Goal: Ask a question

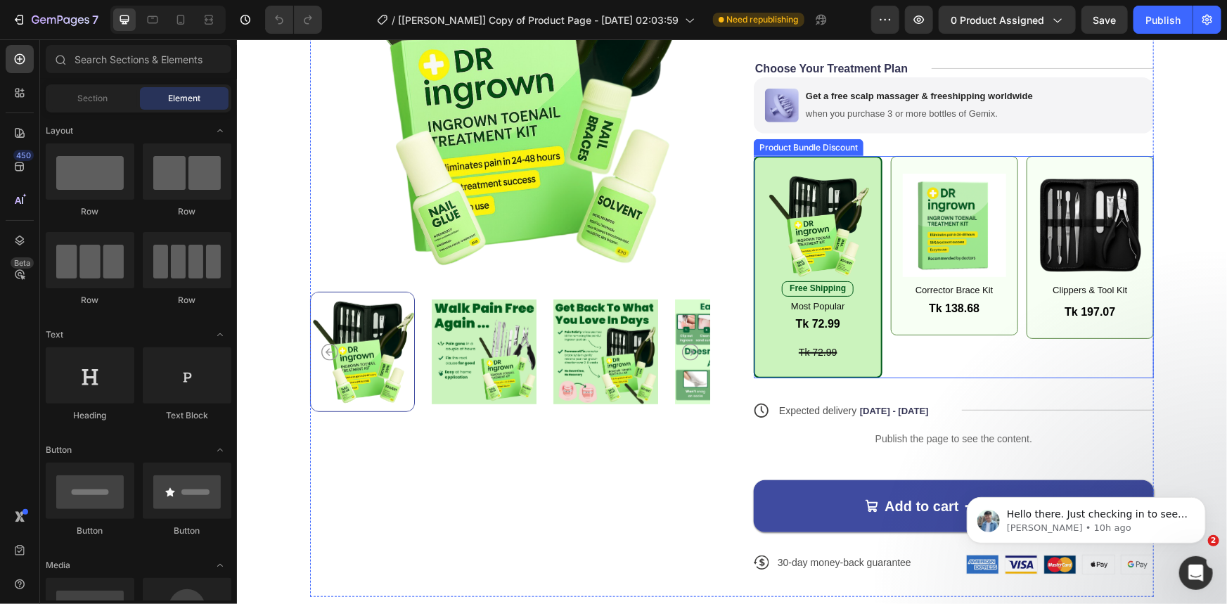
click at [904, 357] on div "Image Free Shipping Text Block Most Popular Text Block Tk 72.99 Product Price P…" at bounding box center [953, 266] width 400 height 222
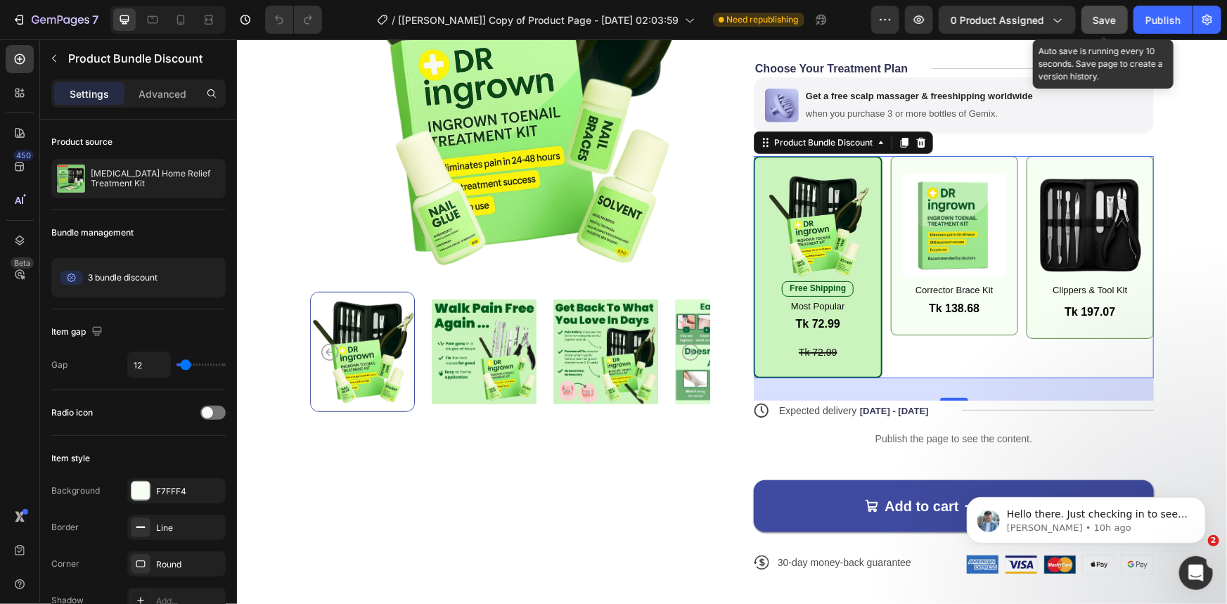
click at [1096, 25] on span "Save" at bounding box center [1104, 20] width 23 height 12
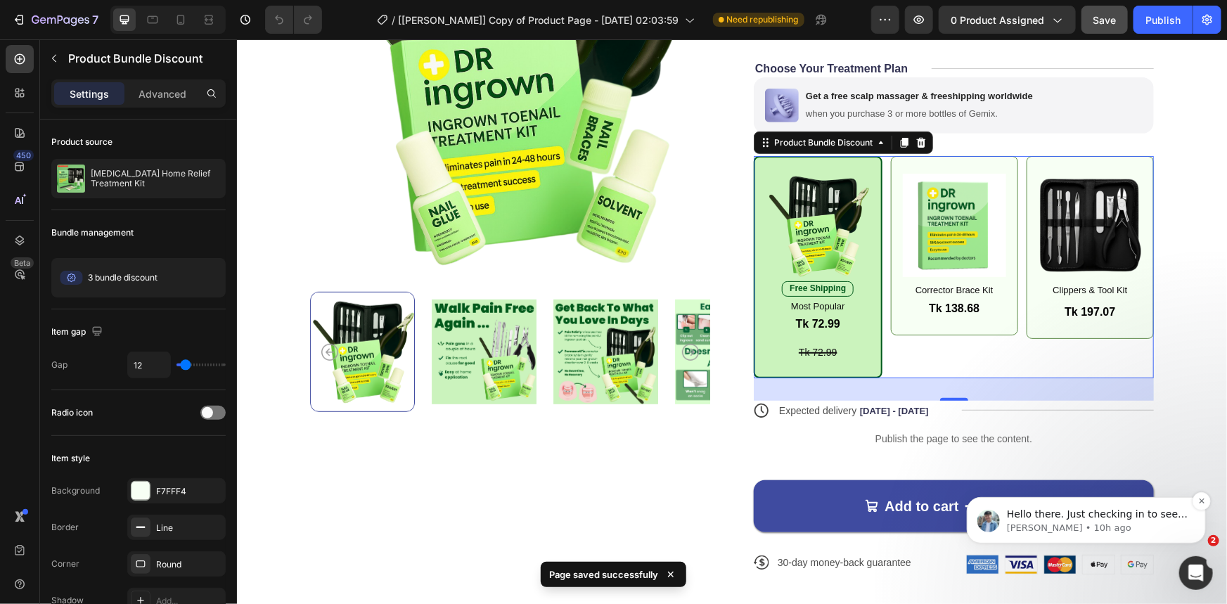
click at [1114, 528] on p "Liam • 10h ago" at bounding box center [1096, 527] width 181 height 13
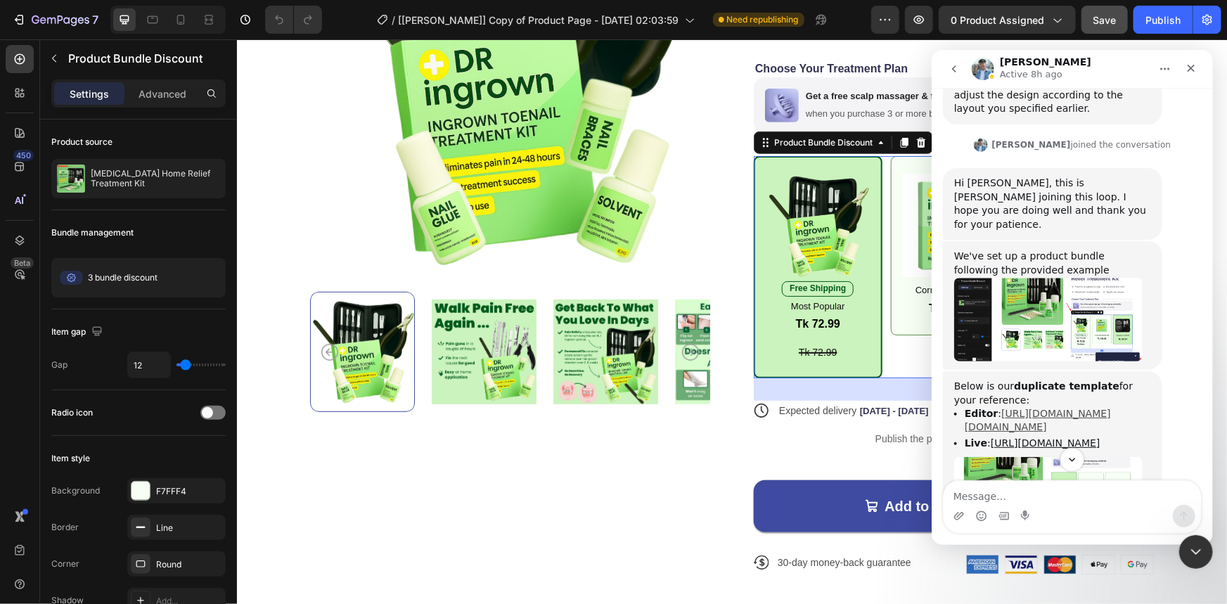
scroll to position [4922, 0]
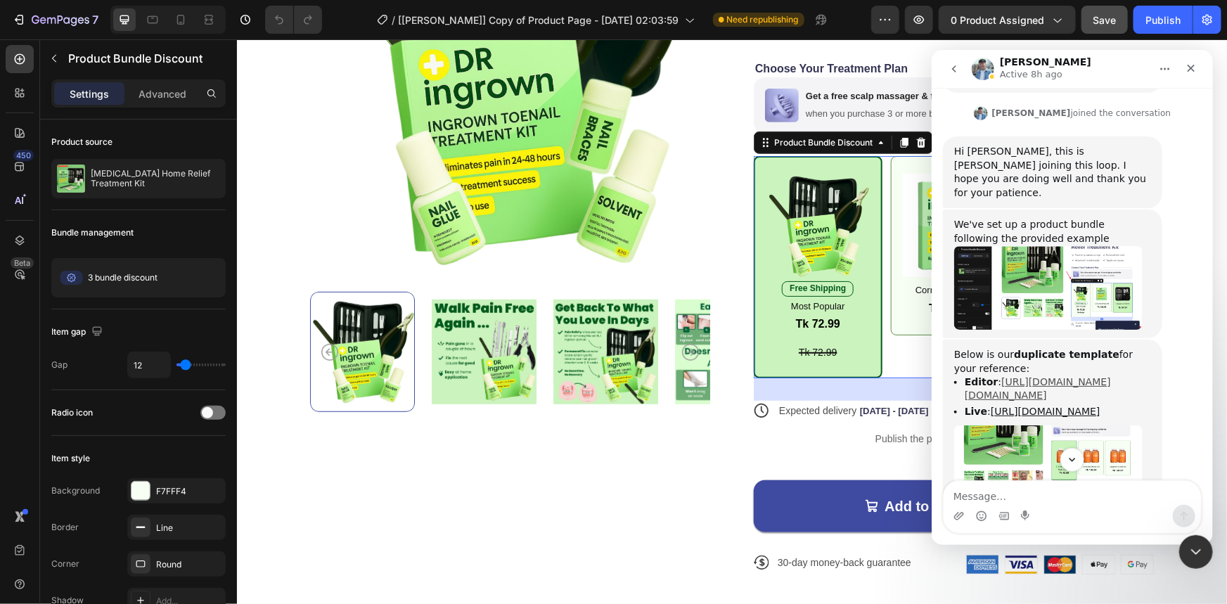
click at [1061, 375] on link "[URL][DOMAIN_NAME][DOMAIN_NAME]" at bounding box center [1037, 387] width 146 height 25
click at [1043, 405] on link "[URL][DOMAIN_NAME]" at bounding box center [1045, 410] width 110 height 11
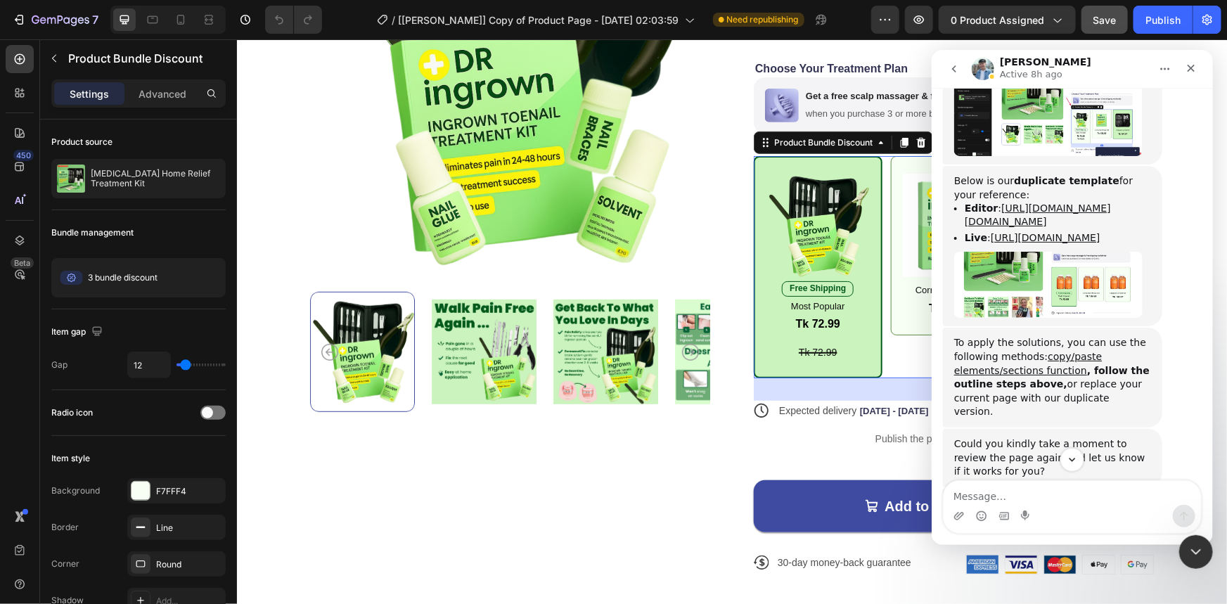
scroll to position [5113, 0]
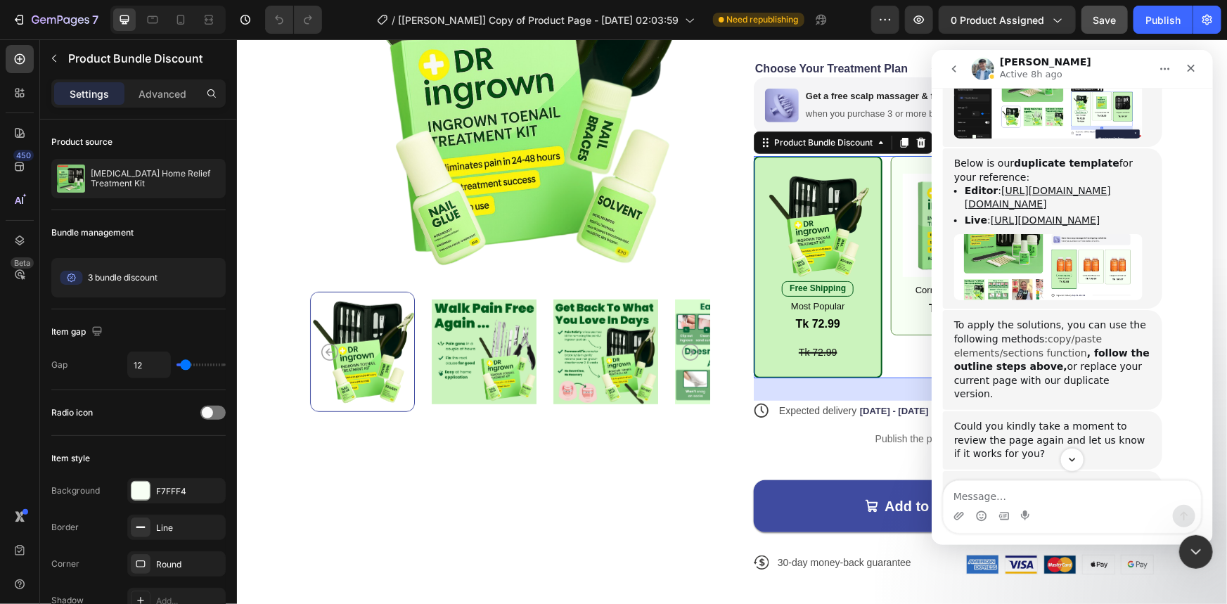
click at [1046, 335] on link "copy/paste elements/sections function" at bounding box center [1027, 345] width 148 height 25
click at [1196, 542] on icon "Close Intercom Messenger" at bounding box center [1194, 549] width 17 height 17
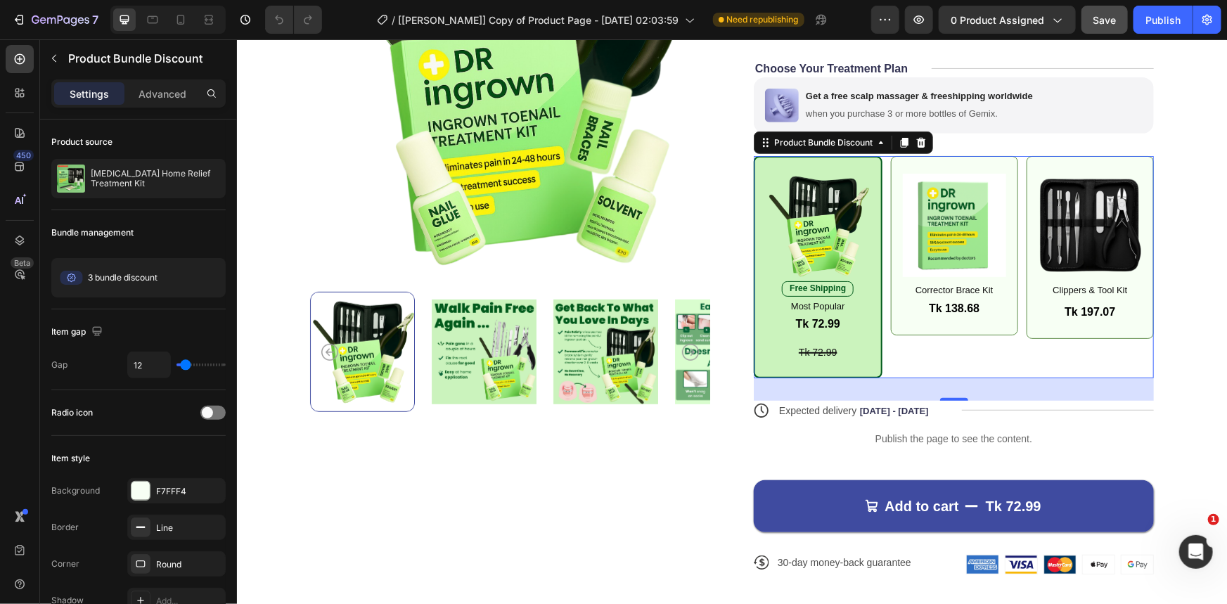
scroll to position [5200, 0]
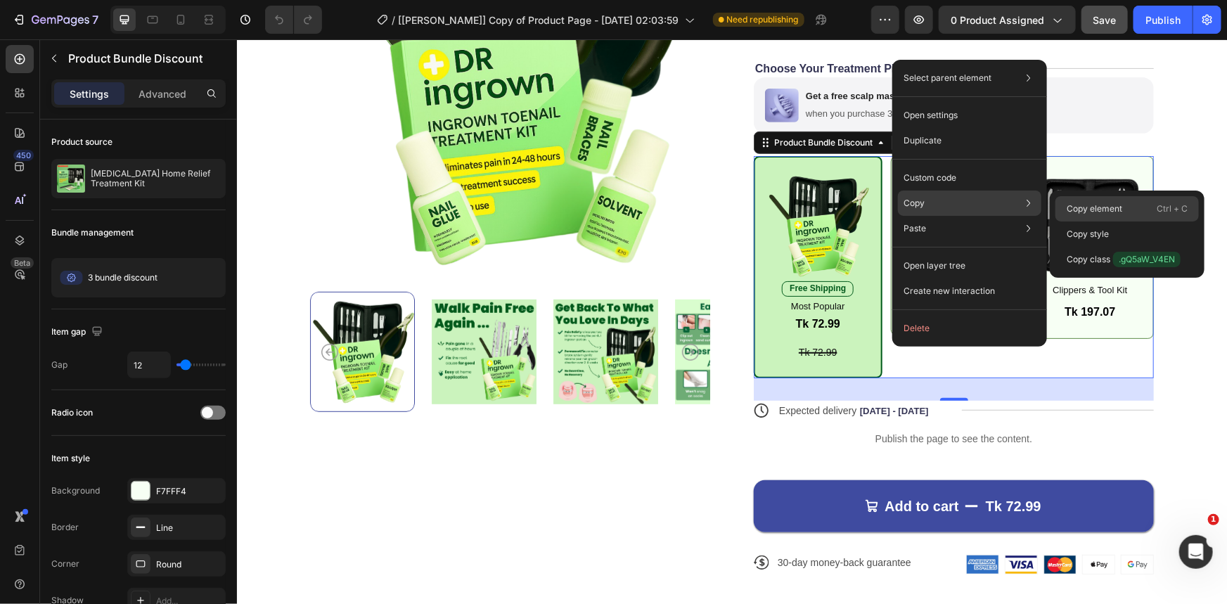
click at [1101, 206] on p "Copy element" at bounding box center [1095, 209] width 56 height 13
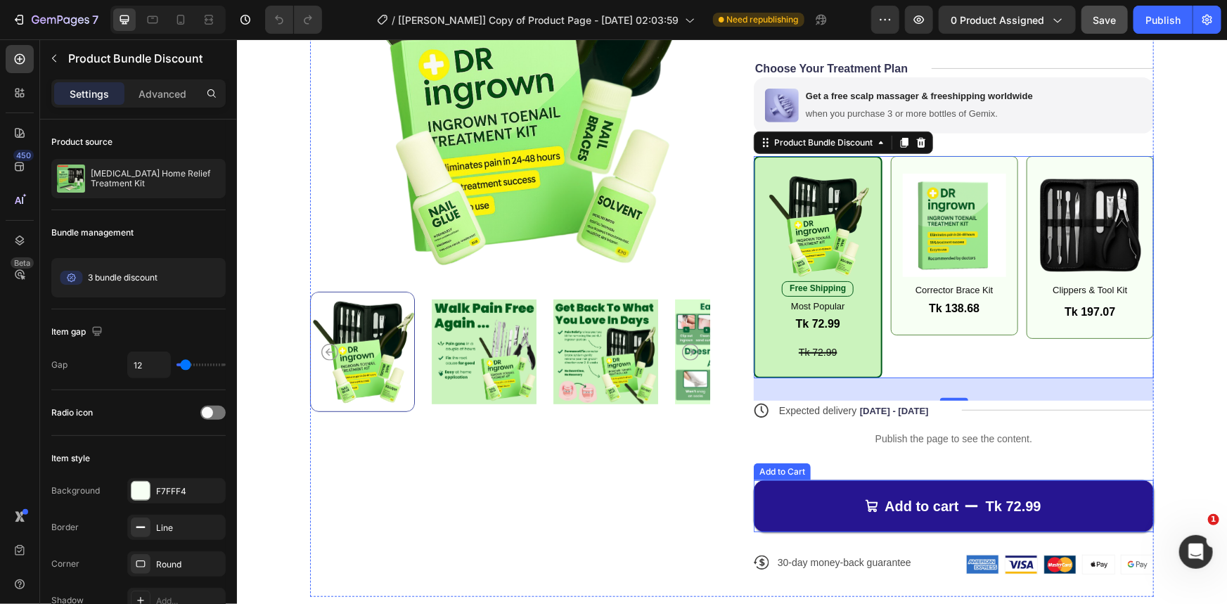
click at [780, 502] on button "Add to cart Tk 72.99" at bounding box center [953, 506] width 400 height 52
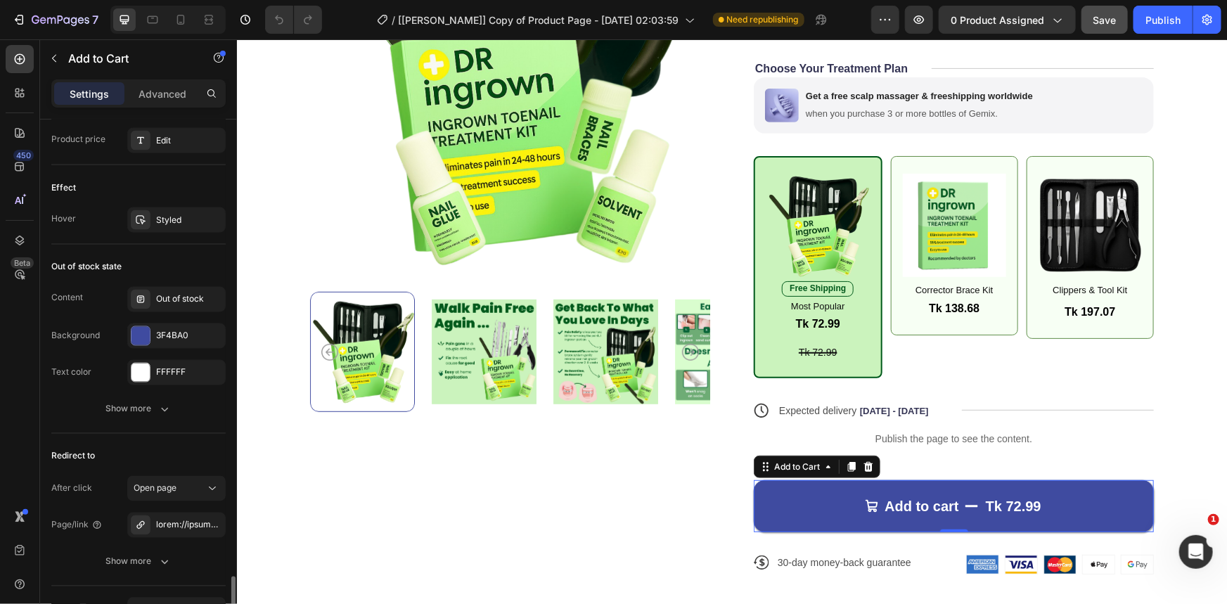
scroll to position [1298, 0]
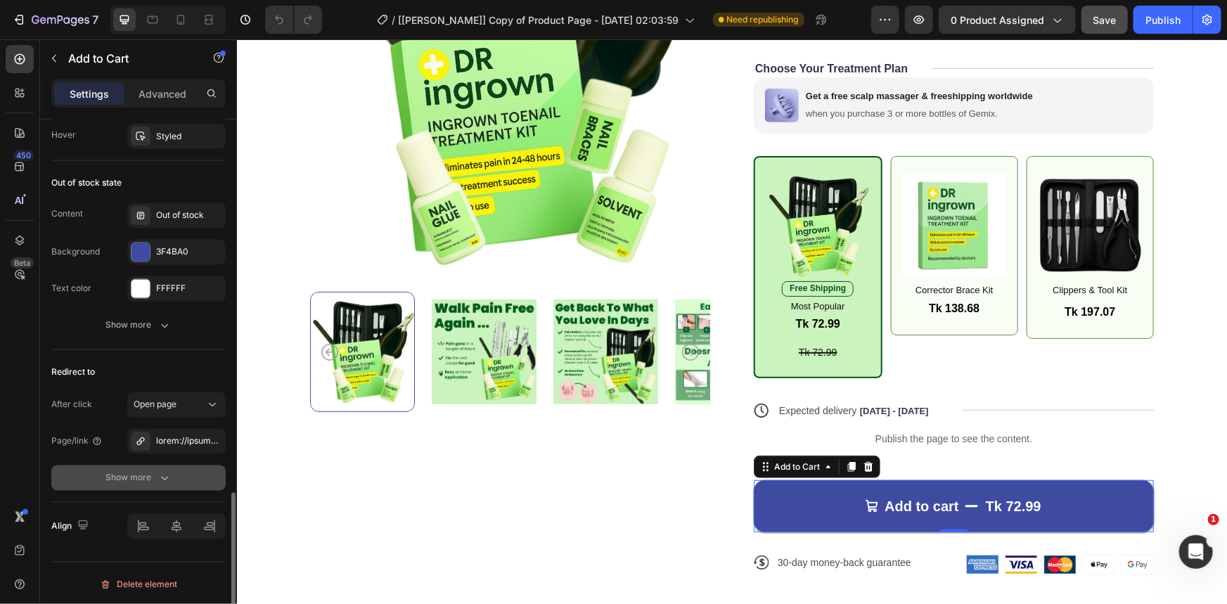
click at [143, 479] on div "Show more" at bounding box center [138, 478] width 65 height 14
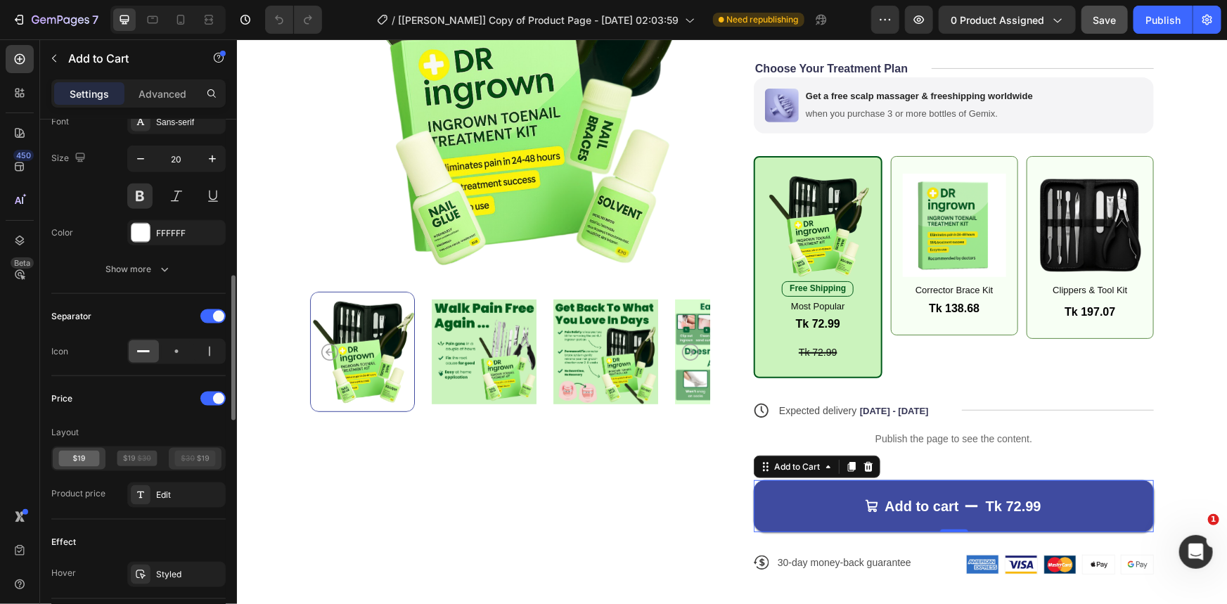
scroll to position [796, 0]
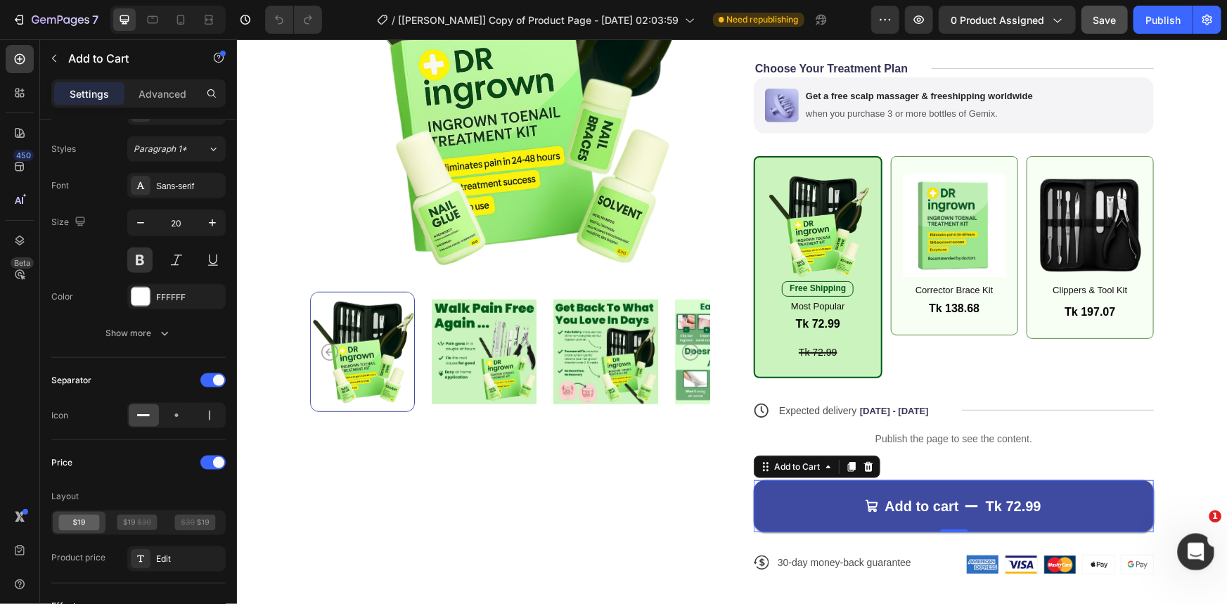
click at [1183, 549] on div "Open Intercom Messenger" at bounding box center [1194, 550] width 46 height 46
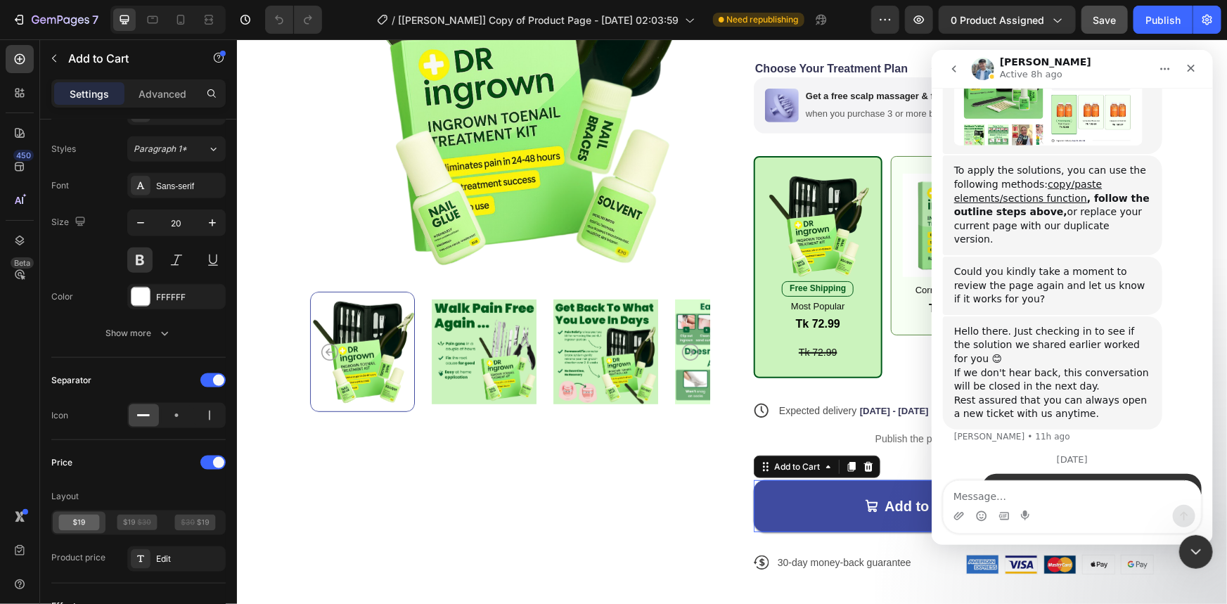
scroll to position [5295, 0]
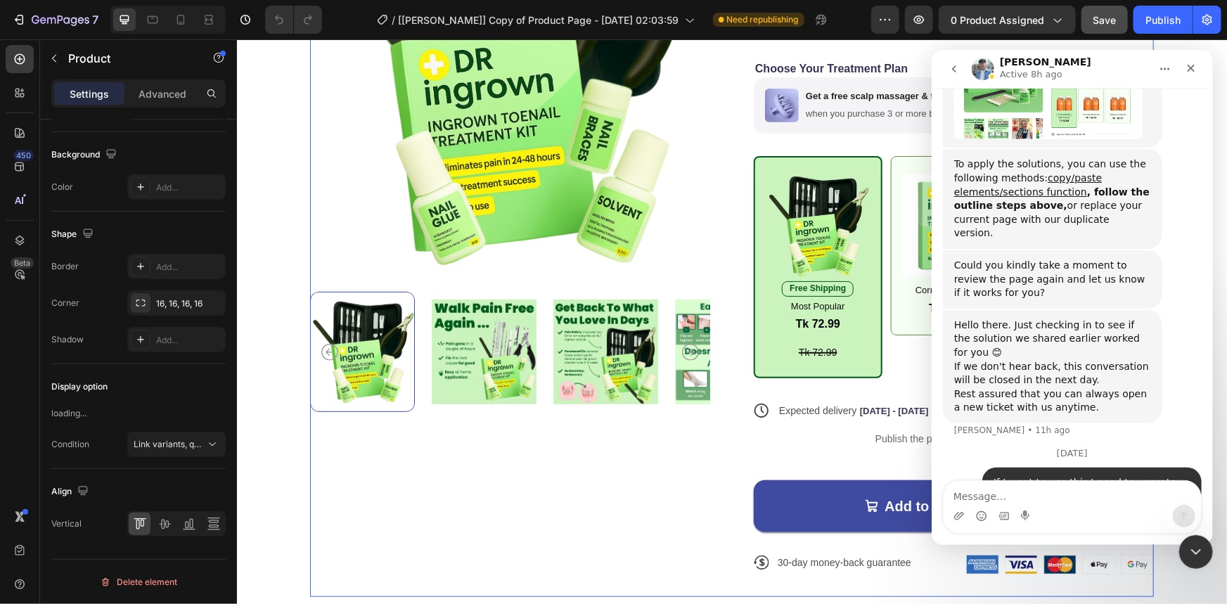
click at [623, 468] on div "Product Images" at bounding box center [509, 233] width 400 height 728
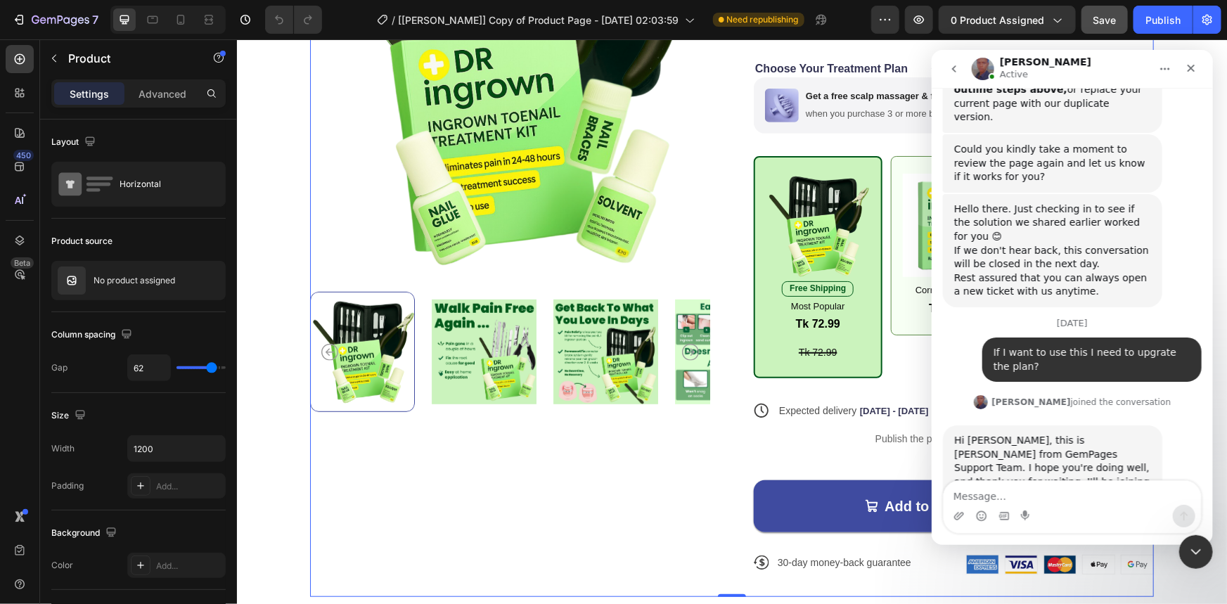
scroll to position [5423, 0]
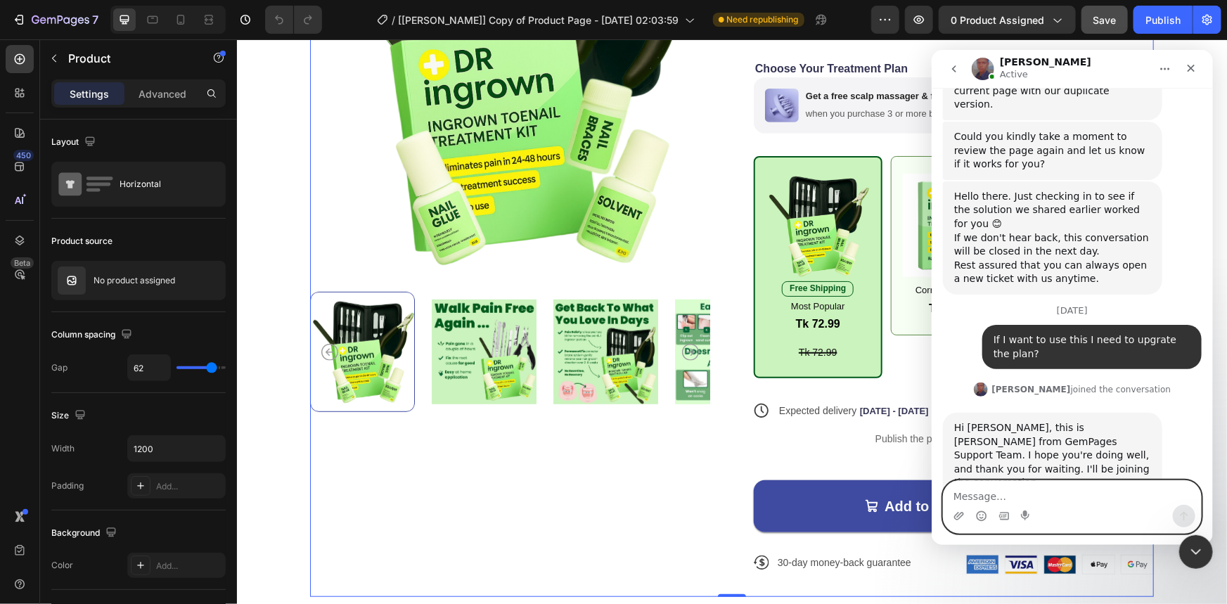
click at [982, 489] on textarea "Message…" at bounding box center [1071, 492] width 257 height 24
type textarea "ok"
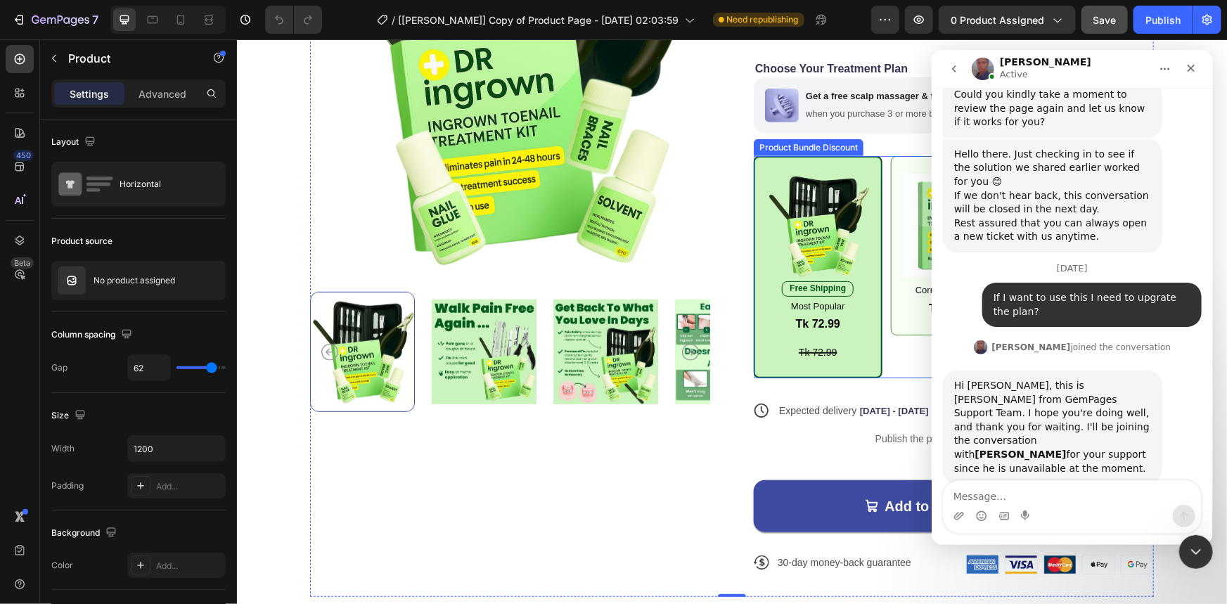
click at [888, 356] on div "Image Free Shipping Text Block Most Popular Text Block Tk 72.99 Product Price P…" at bounding box center [953, 266] width 400 height 222
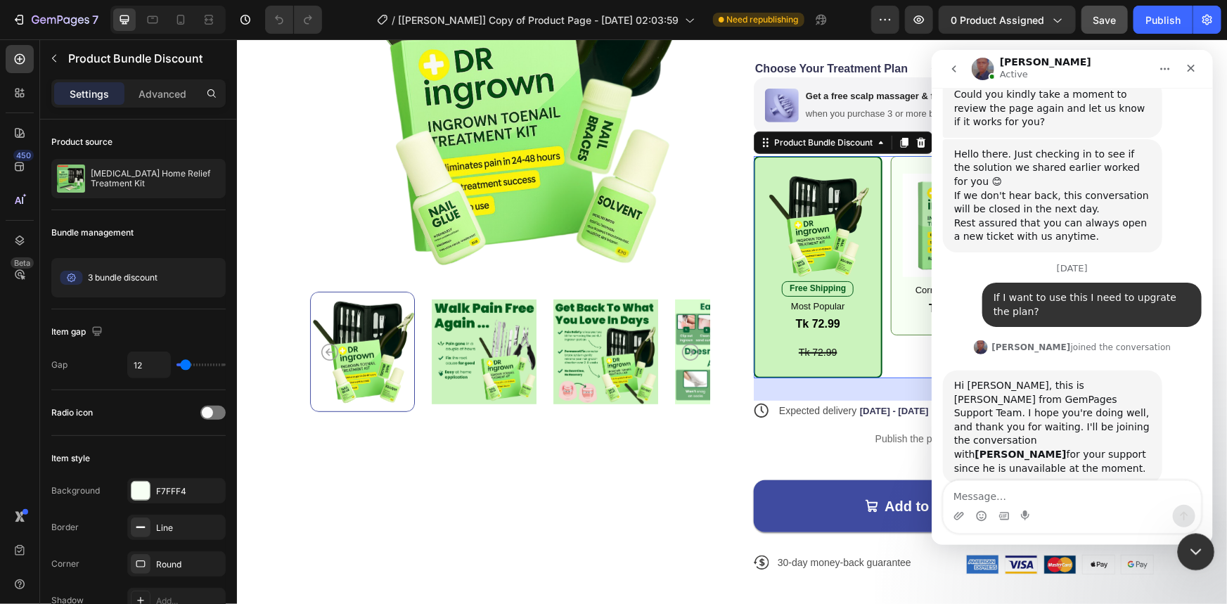
click at [1191, 551] on icon "Close Intercom Messenger" at bounding box center [1194, 549] width 17 height 17
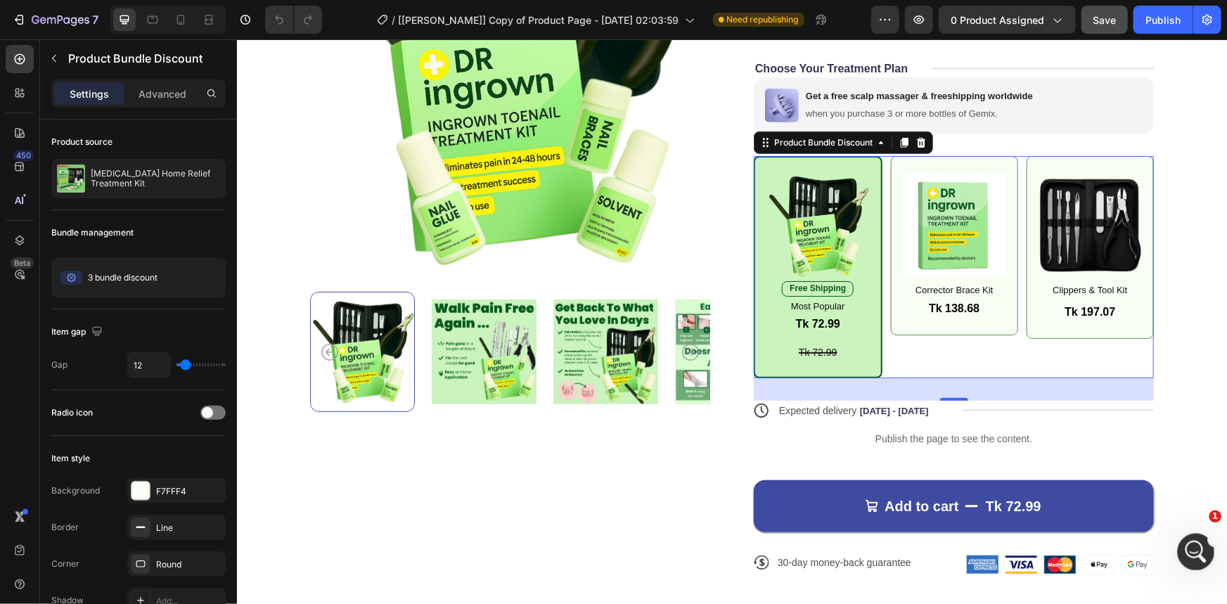
click at [1204, 549] on icon "Open Intercom Messenger" at bounding box center [1194, 550] width 23 height 23
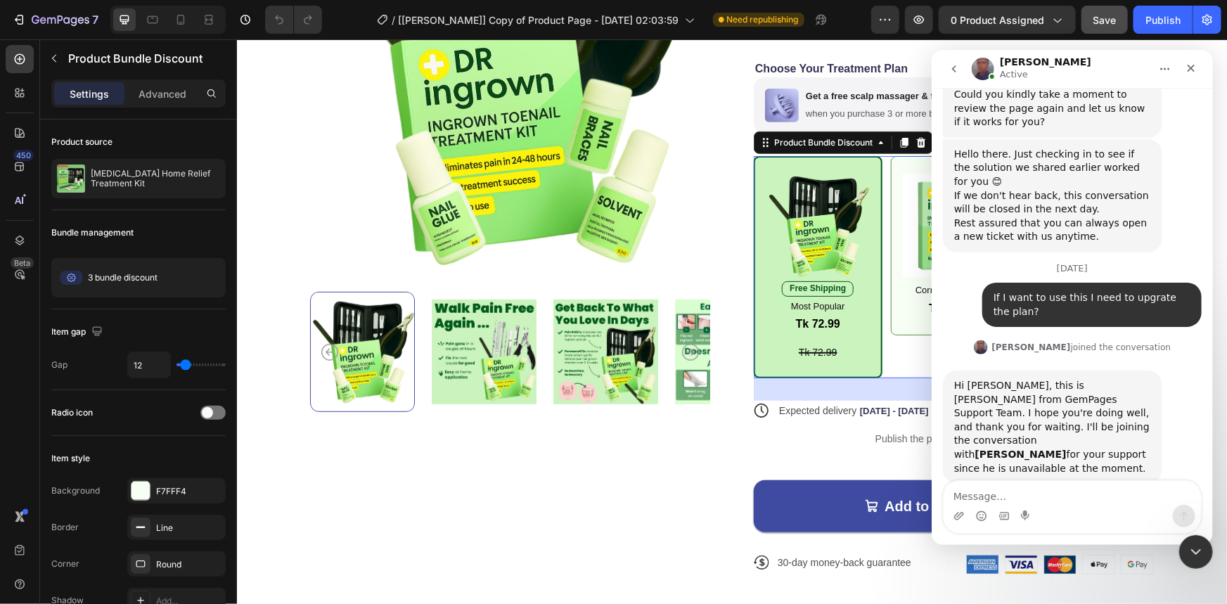
click at [1004, 494] on textarea "Message…" at bounding box center [1071, 492] width 257 height 24
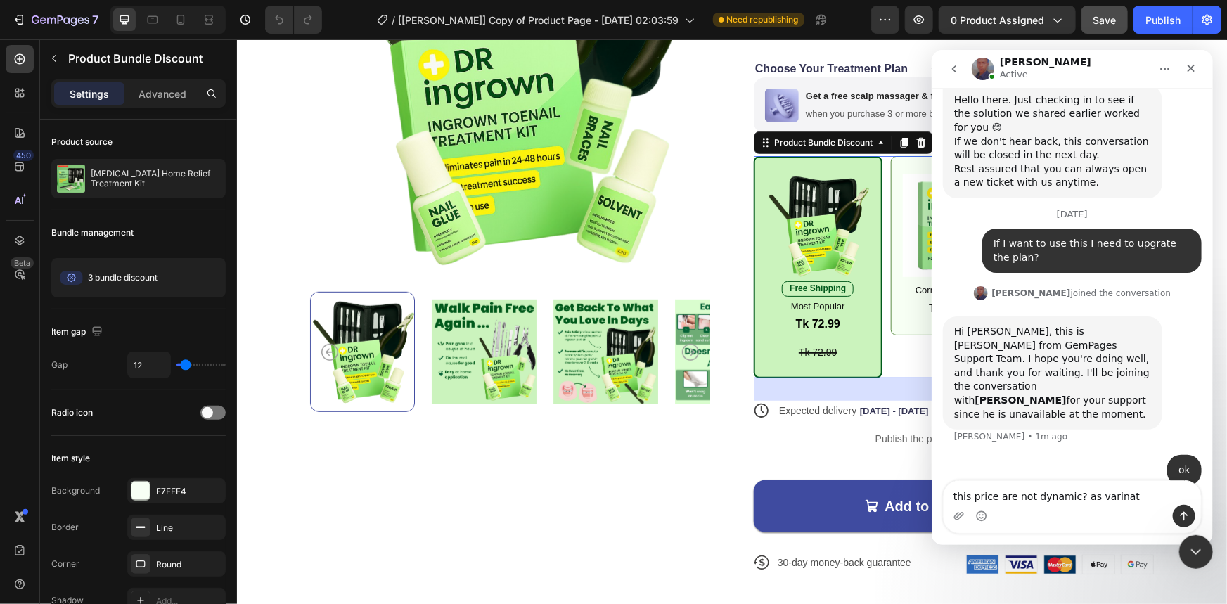
type textarea "this price are not dynamic? as varinat?"
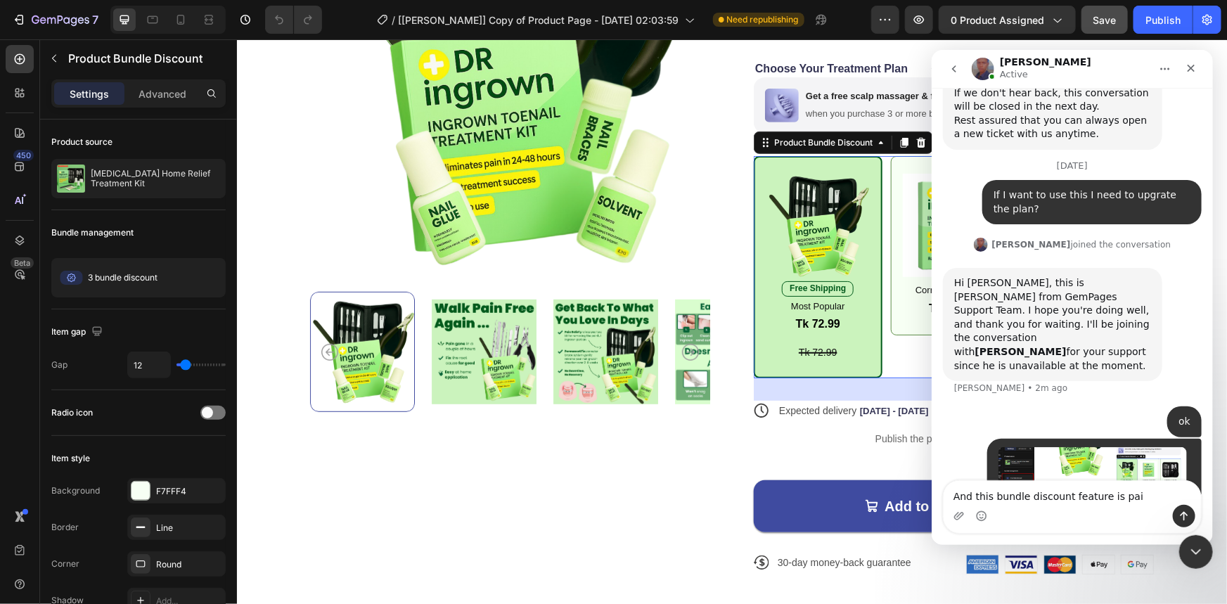
scroll to position [5622, 0]
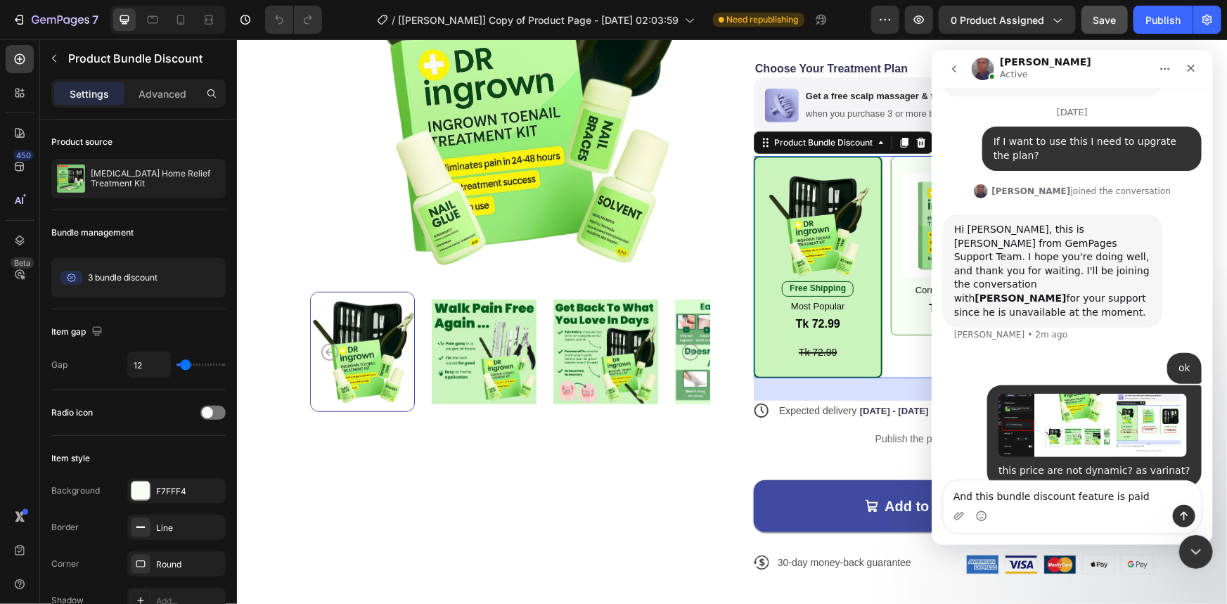
type textarea "And this bundle discount feature is paid?"
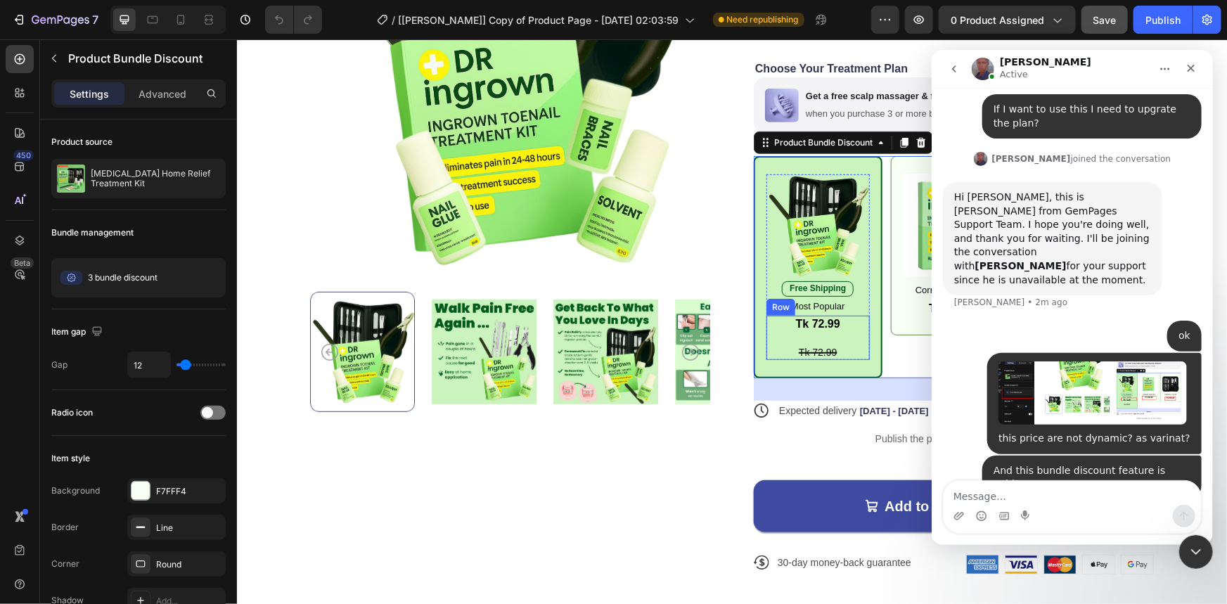
click at [856, 351] on div "Tk 72.99 Product Price Product Price Tk 72.99 Product Price Product Price Row" at bounding box center [817, 337] width 103 height 44
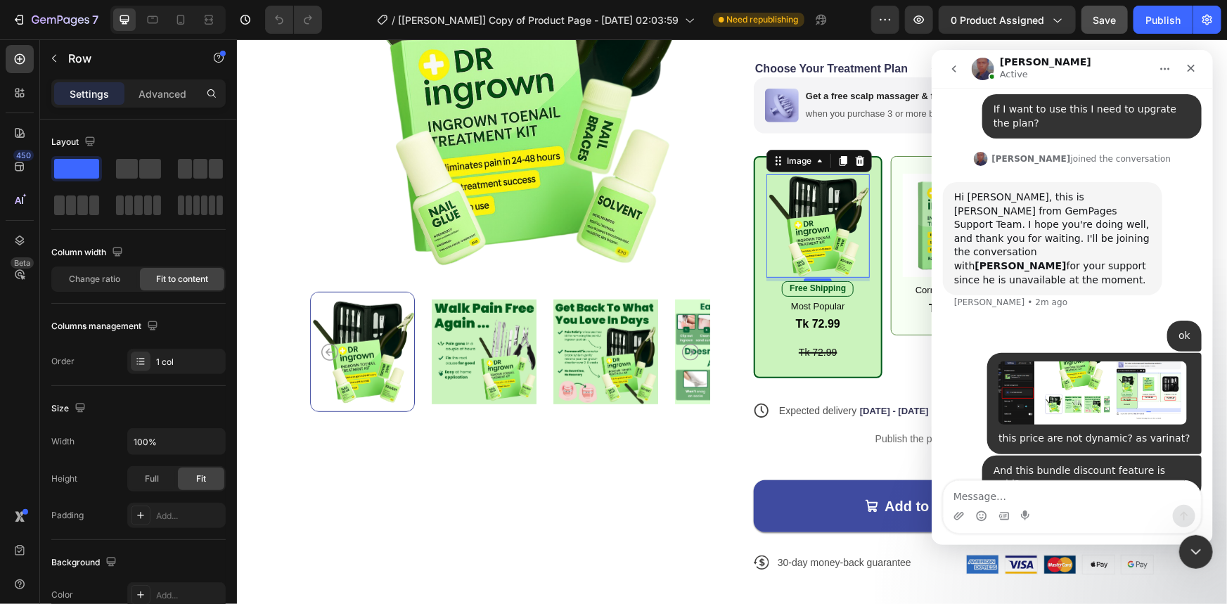
click at [858, 248] on img at bounding box center [817, 225] width 103 height 103
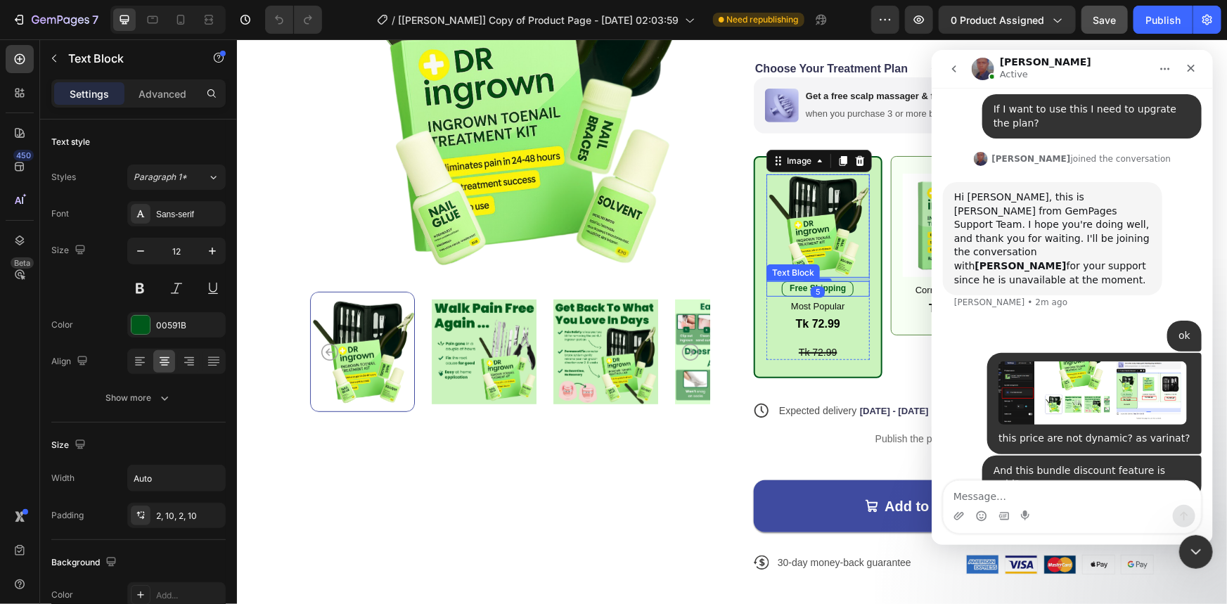
click at [852, 287] on div "Free Shipping" at bounding box center [817, 288] width 103 height 15
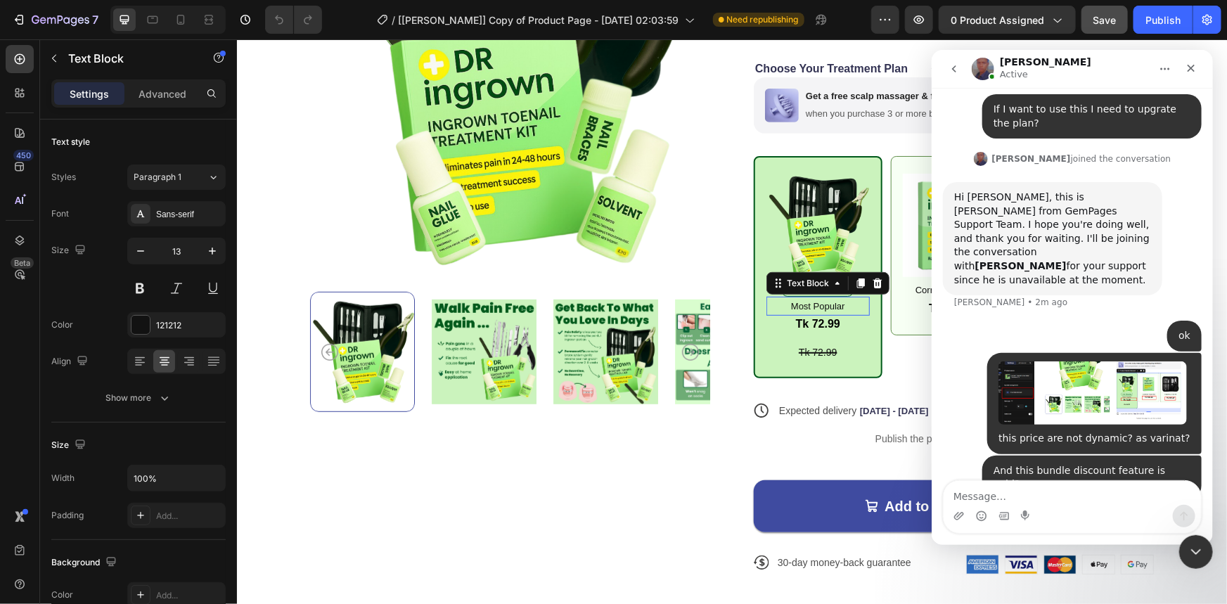
click at [851, 304] on p "Most Popular" at bounding box center [817, 305] width 101 height 16
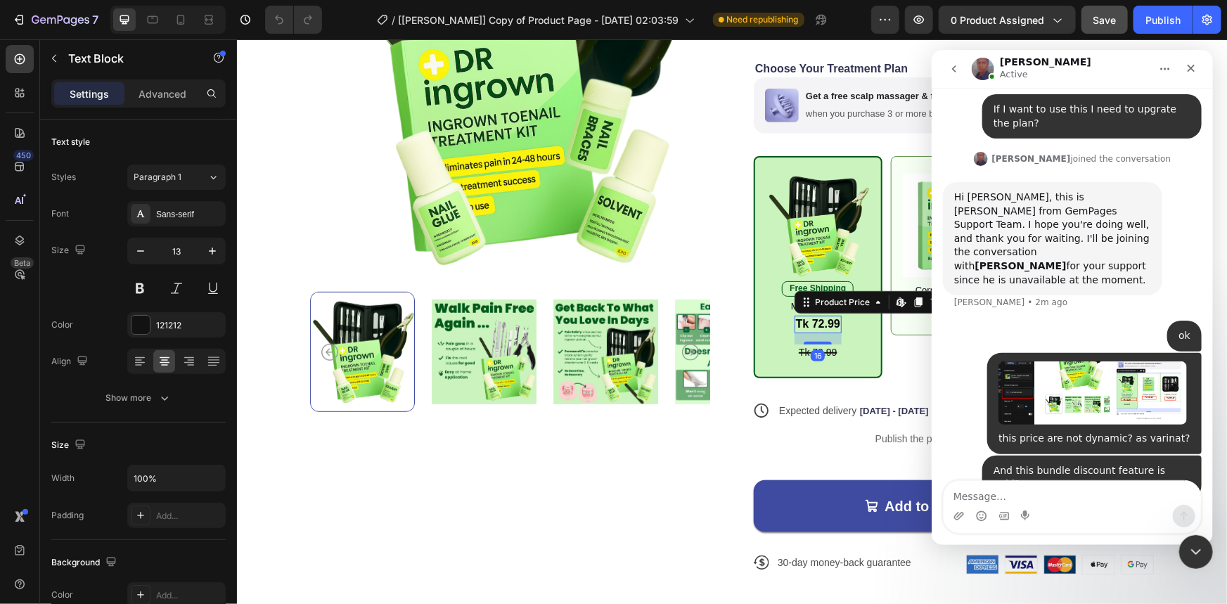
click at [834, 323] on div "Tk 72.99" at bounding box center [817, 324] width 47 height 18
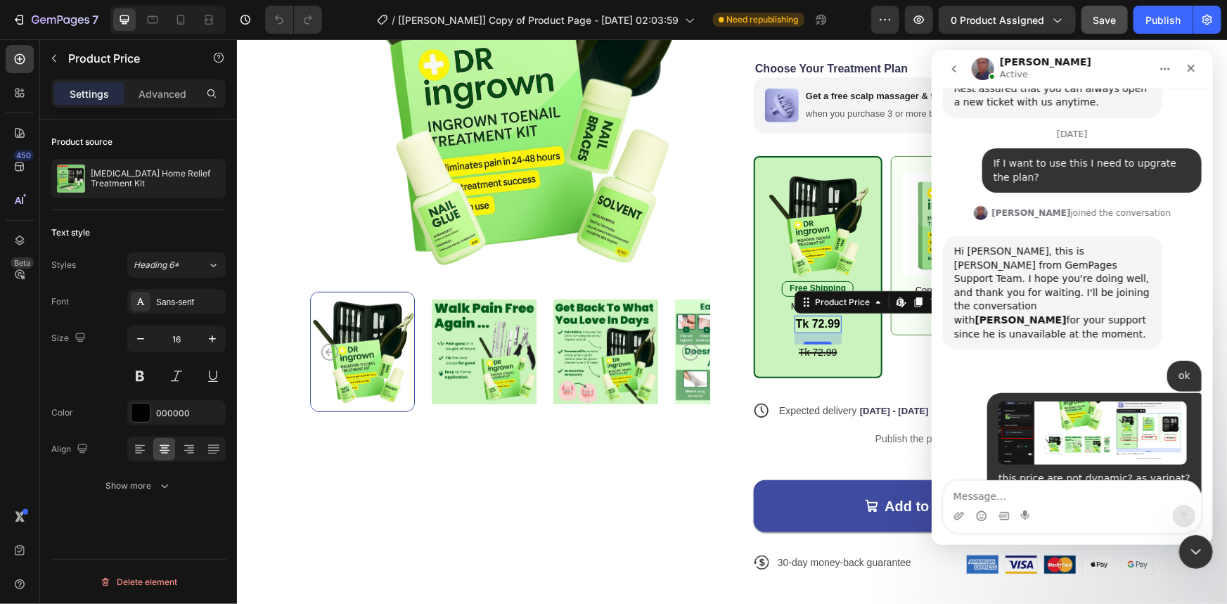
scroll to position [5655, 0]
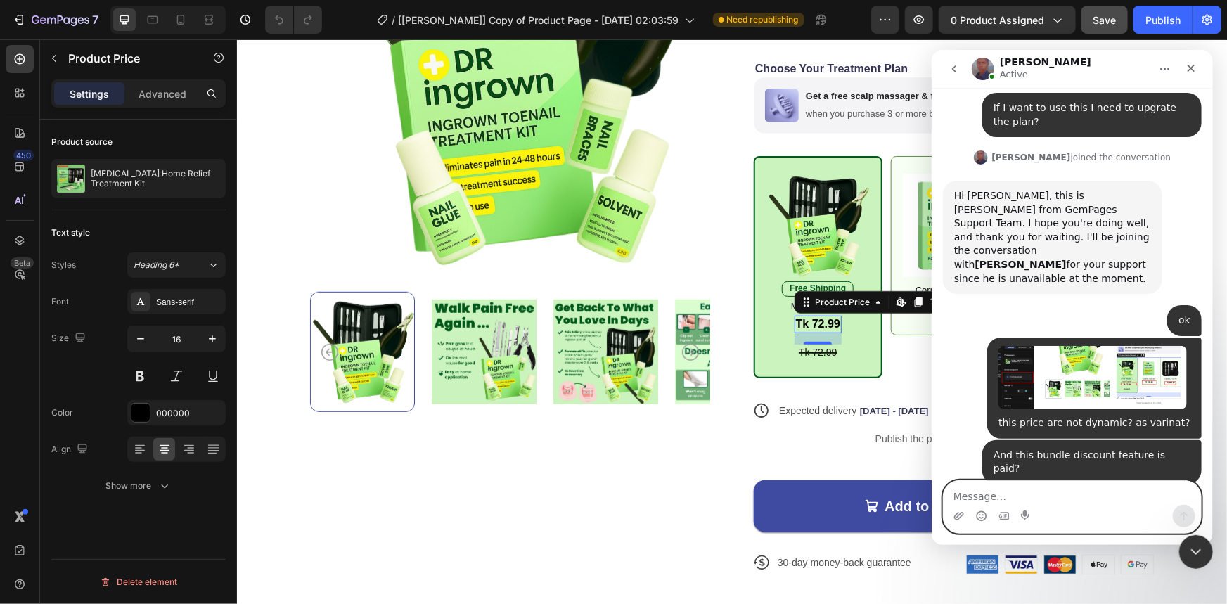
click at [1005, 494] on textarea "Message…" at bounding box center [1071, 492] width 257 height 24
type textarea "ok"
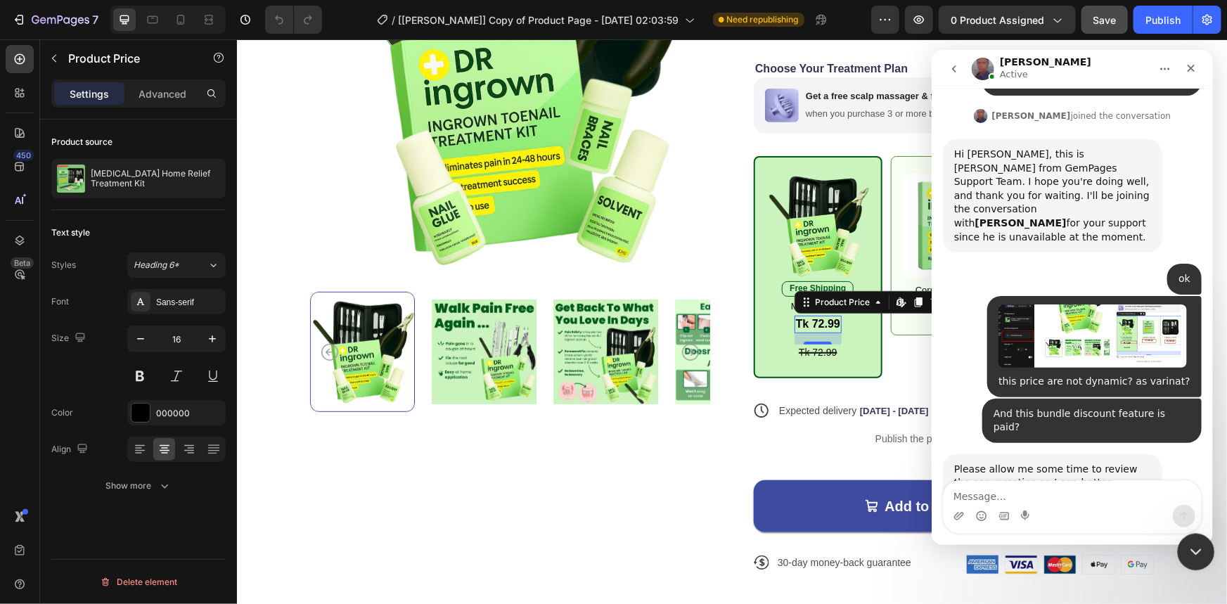
click at [1202, 558] on div "Close Intercom Messenger" at bounding box center [1194, 550] width 34 height 34
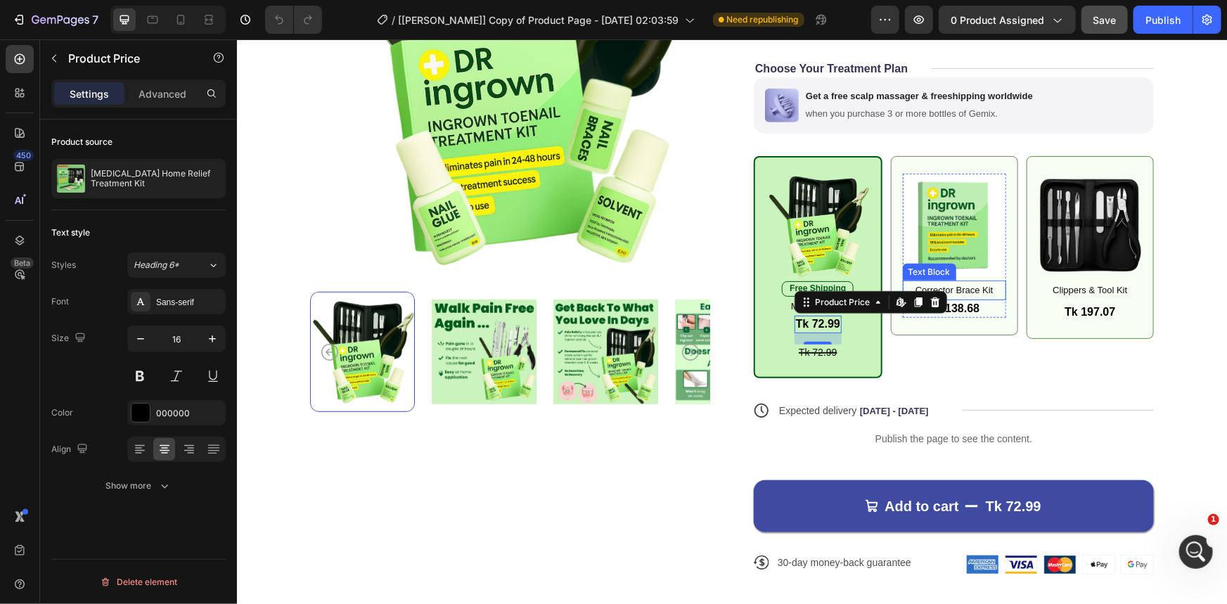
click at [987, 288] on p "Corrector Brace Kit" at bounding box center [954, 289] width 101 height 16
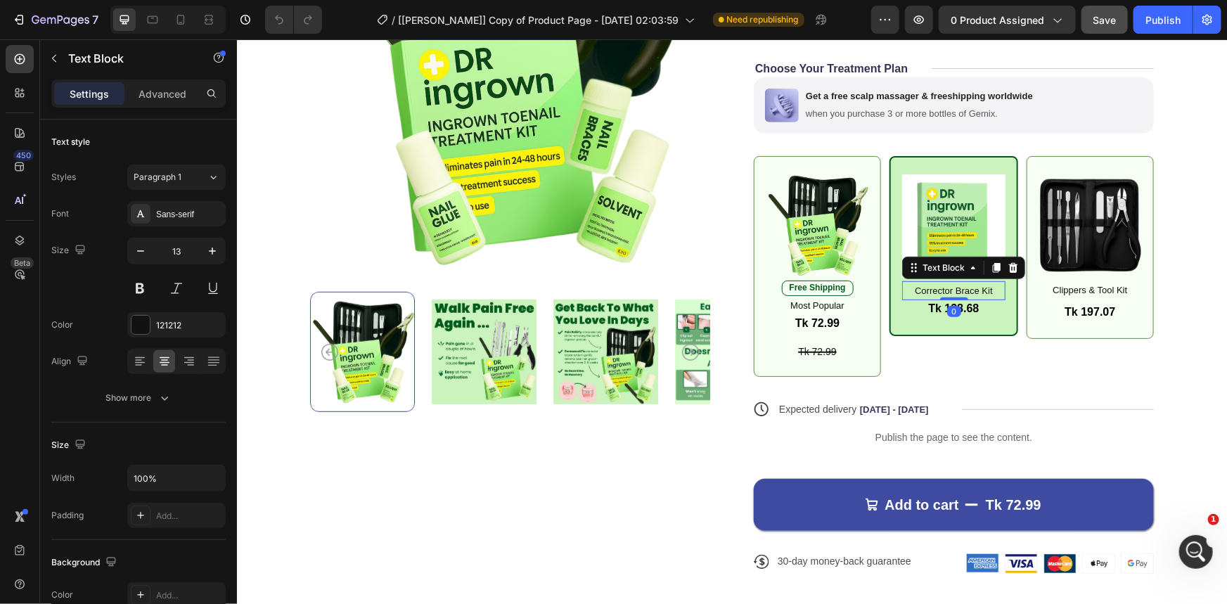
click at [989, 289] on p "Corrector Brace Kit" at bounding box center [953, 290] width 101 height 16
drag, startPoint x: 989, startPoint y: 288, endPoint x: 911, endPoint y: 293, distance: 78.3
click at [911, 293] on p "Corrector Brace Kit" at bounding box center [953, 290] width 101 height 16
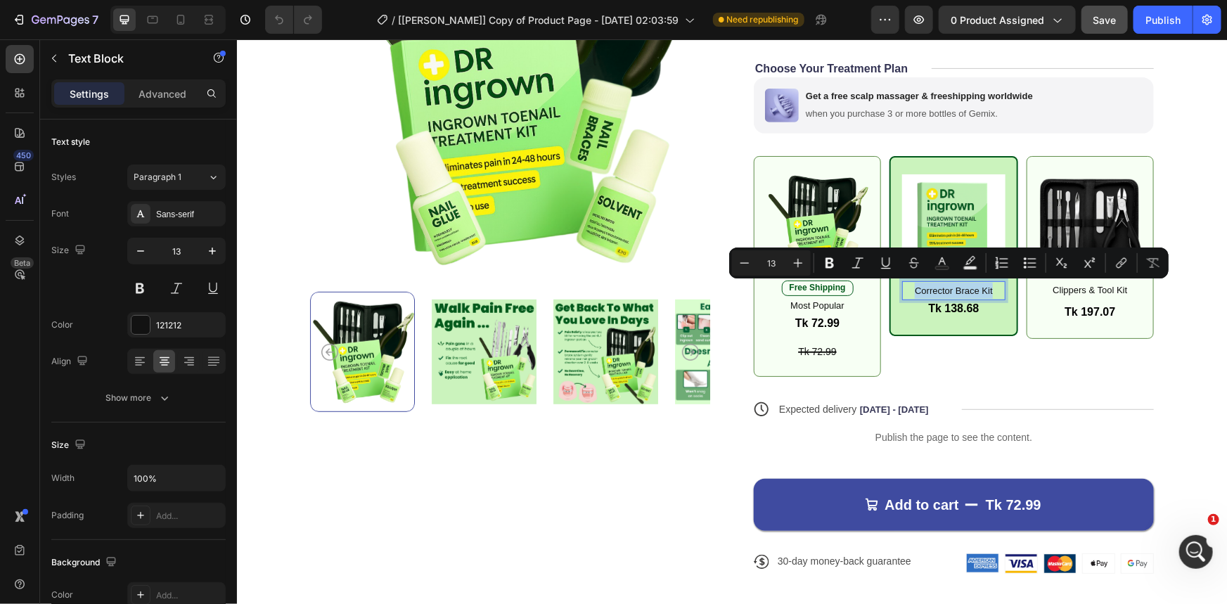
copy p "Corrector Brace Kit"
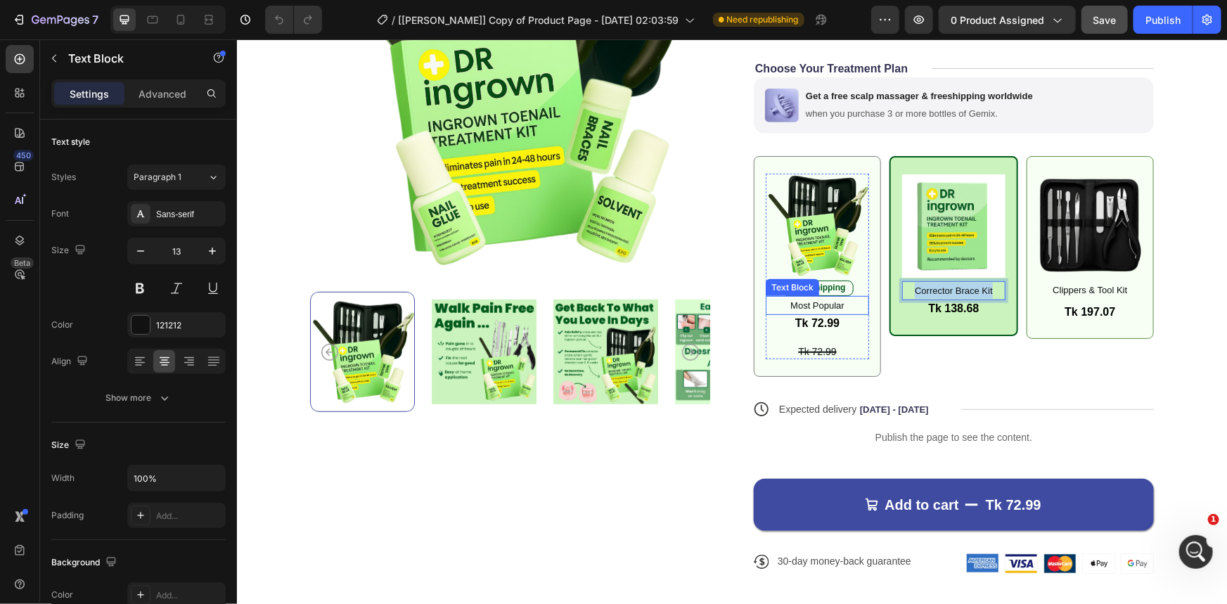
click at [833, 308] on p "Most Popular" at bounding box center [816, 305] width 101 height 16
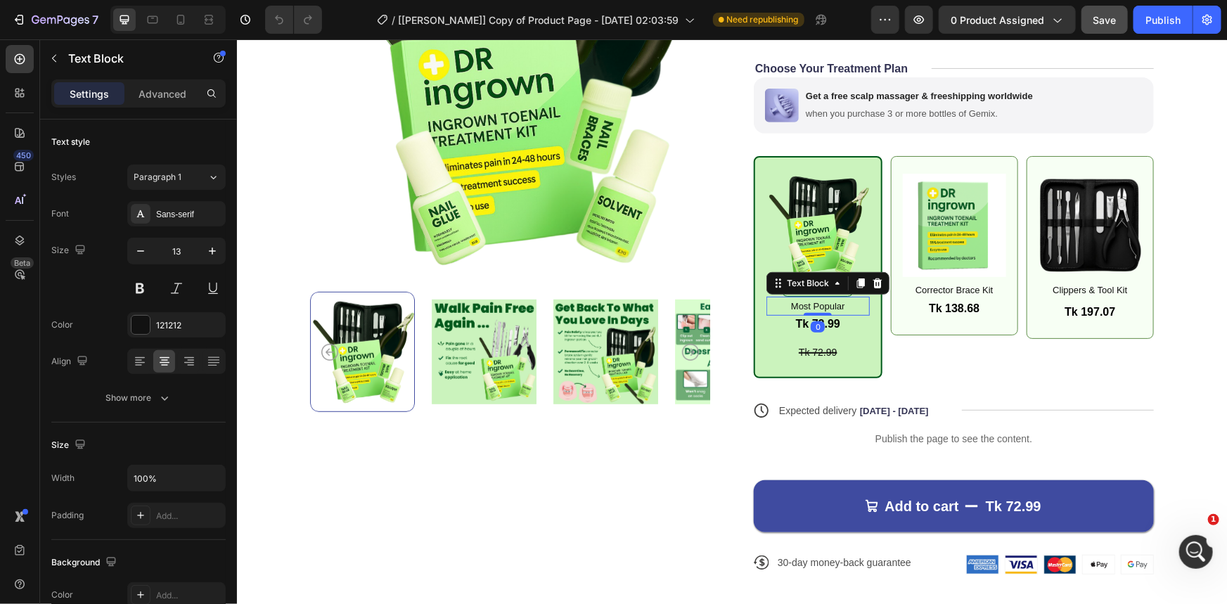
click at [842, 307] on p "Most Popular" at bounding box center [817, 305] width 101 height 16
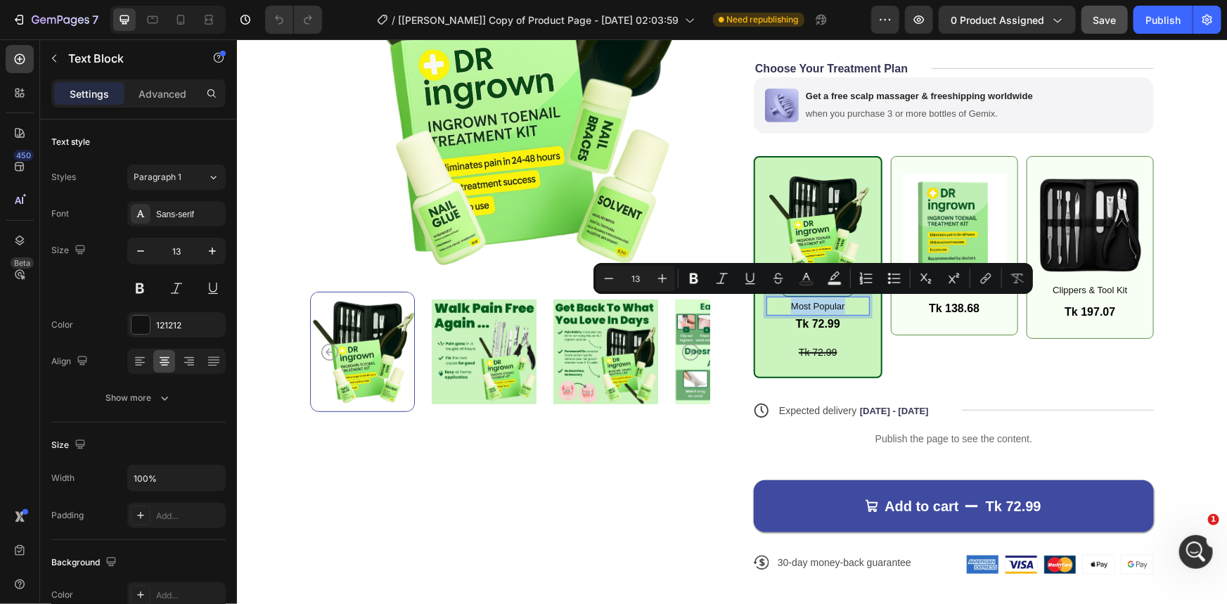
drag, startPoint x: 841, startPoint y: 302, endPoint x: 785, endPoint y: 305, distance: 55.6
click at [785, 305] on p "Most Popular" at bounding box center [817, 305] width 101 height 16
copy p "Most Popular"
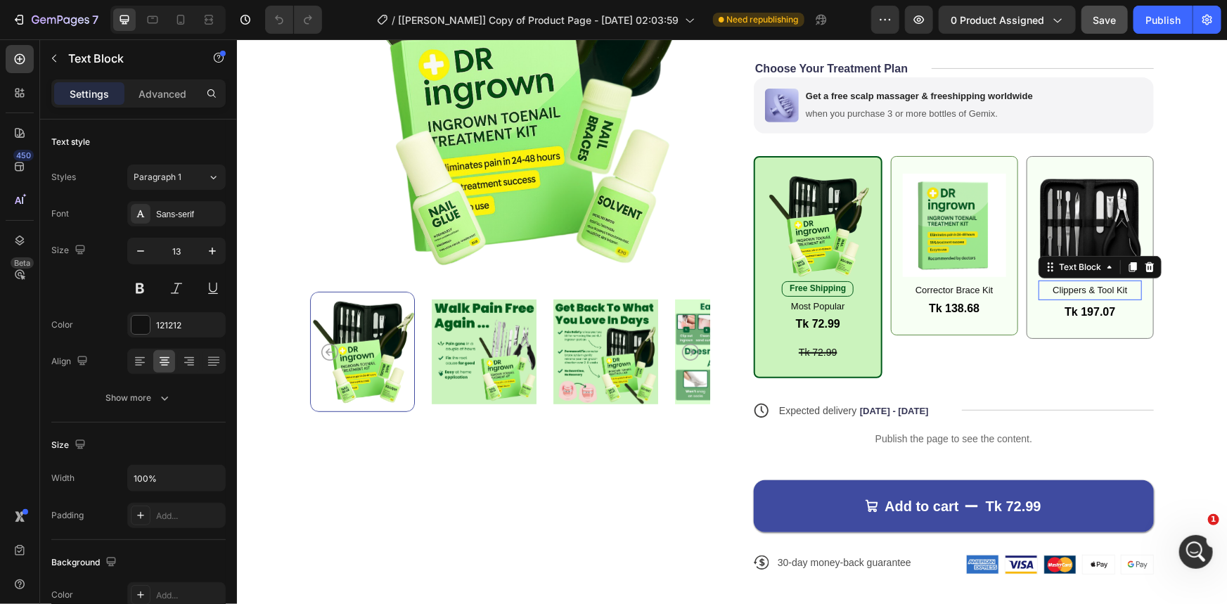
click at [1084, 290] on p "Clippers & Tool Kit" at bounding box center [1089, 289] width 101 height 16
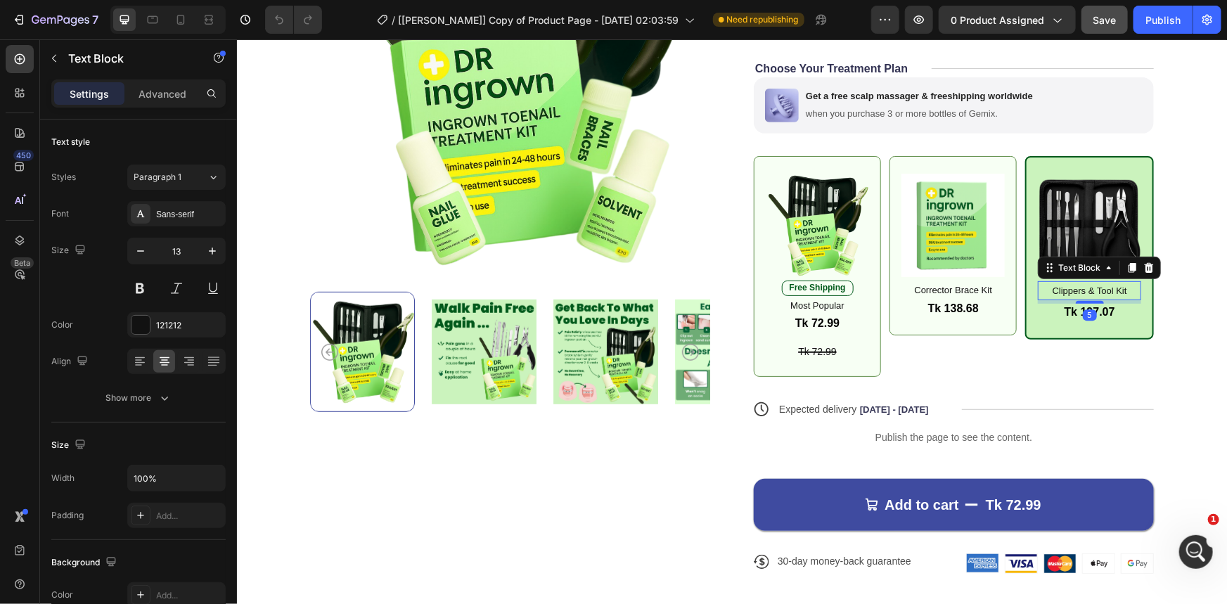
click at [1124, 283] on p "Clippers & Tool Kit" at bounding box center [1089, 290] width 101 height 16
drag, startPoint x: 1122, startPoint y: 283, endPoint x: 1043, endPoint y: 285, distance: 78.8
click at [1043, 285] on p "Clippers & Tool Kit" at bounding box center [1089, 290] width 101 height 16
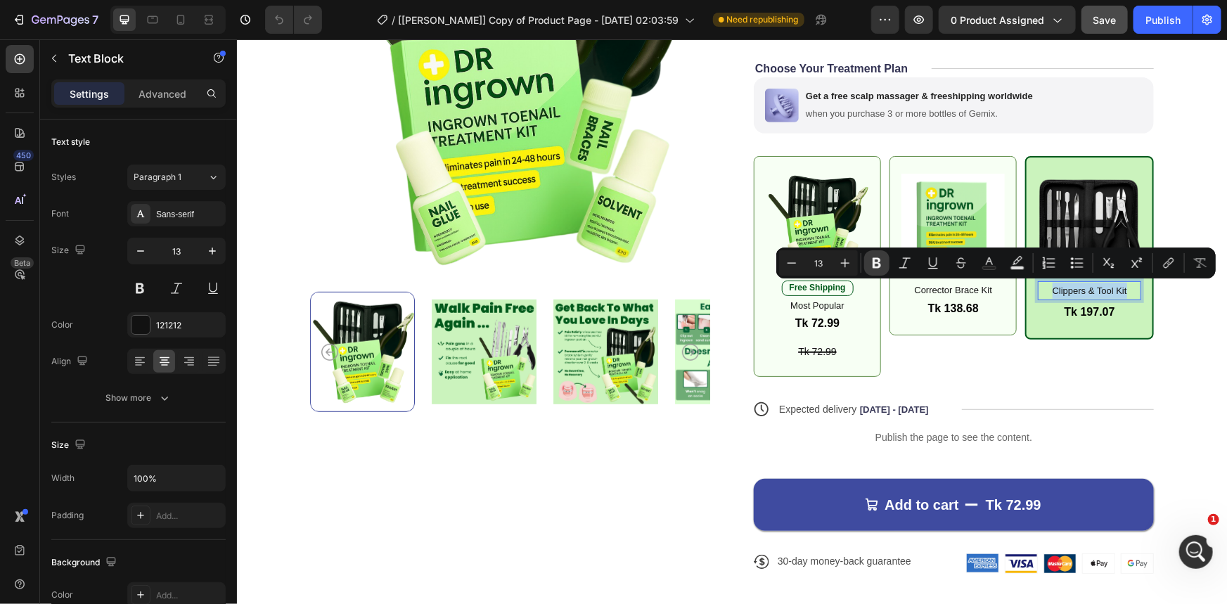
copy p "Clippers & Tool Kit"
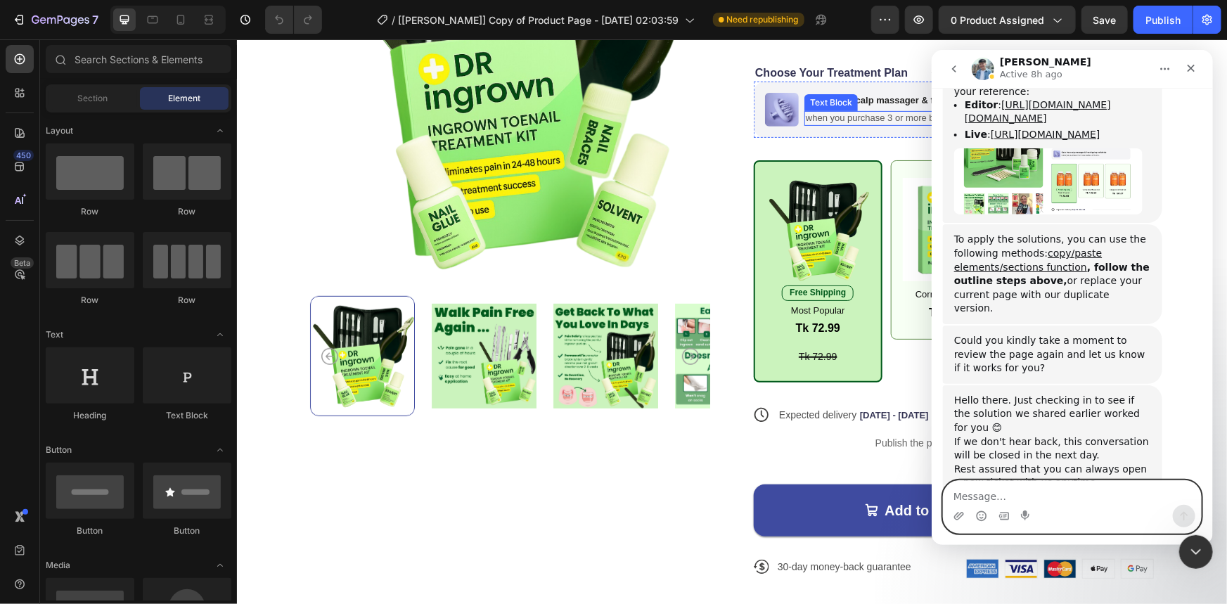
scroll to position [319, 0]
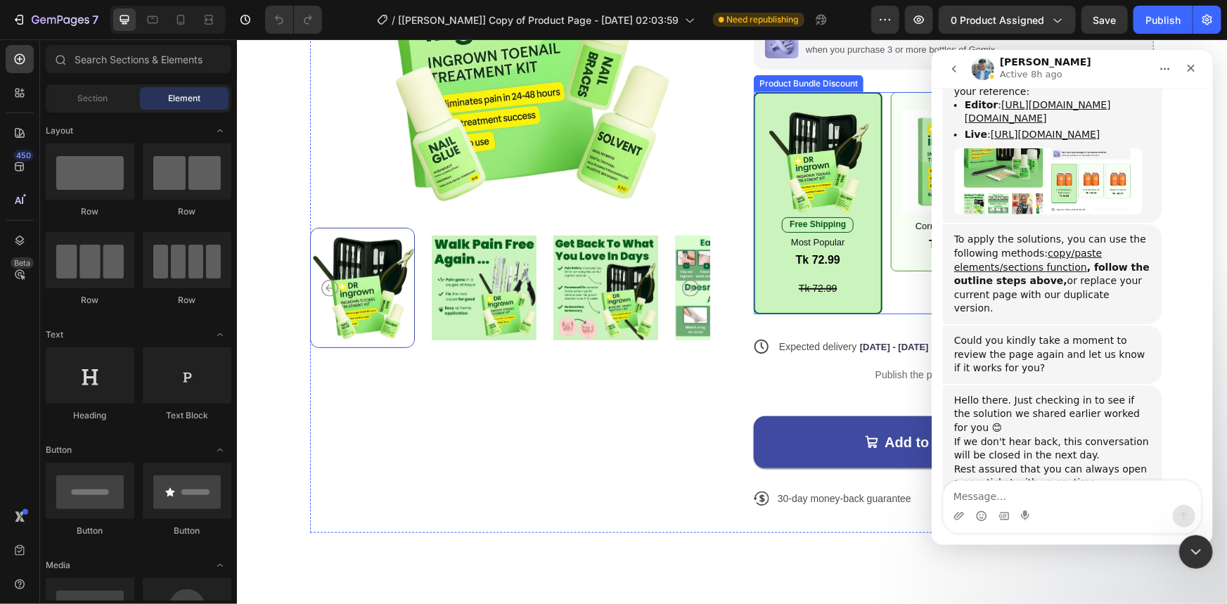
click at [901, 294] on div "Image Free Shipping Text Block Most Popular Text Block Tk 72.99 Product Price P…" at bounding box center [953, 202] width 400 height 222
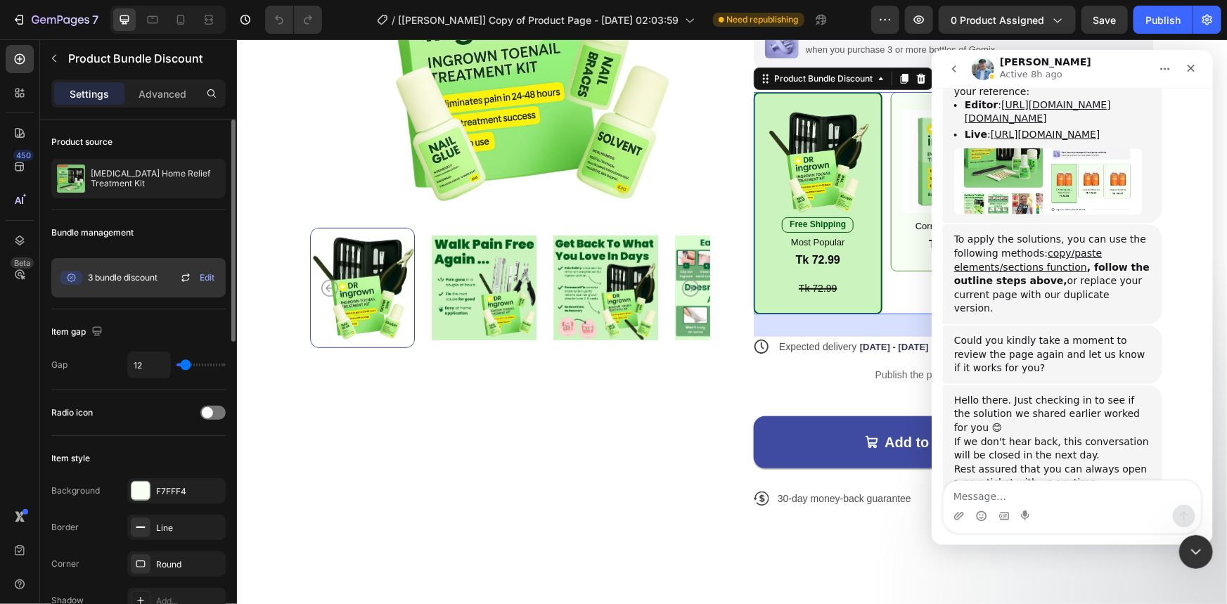
click at [206, 279] on span "Edit" at bounding box center [207, 277] width 15 height 13
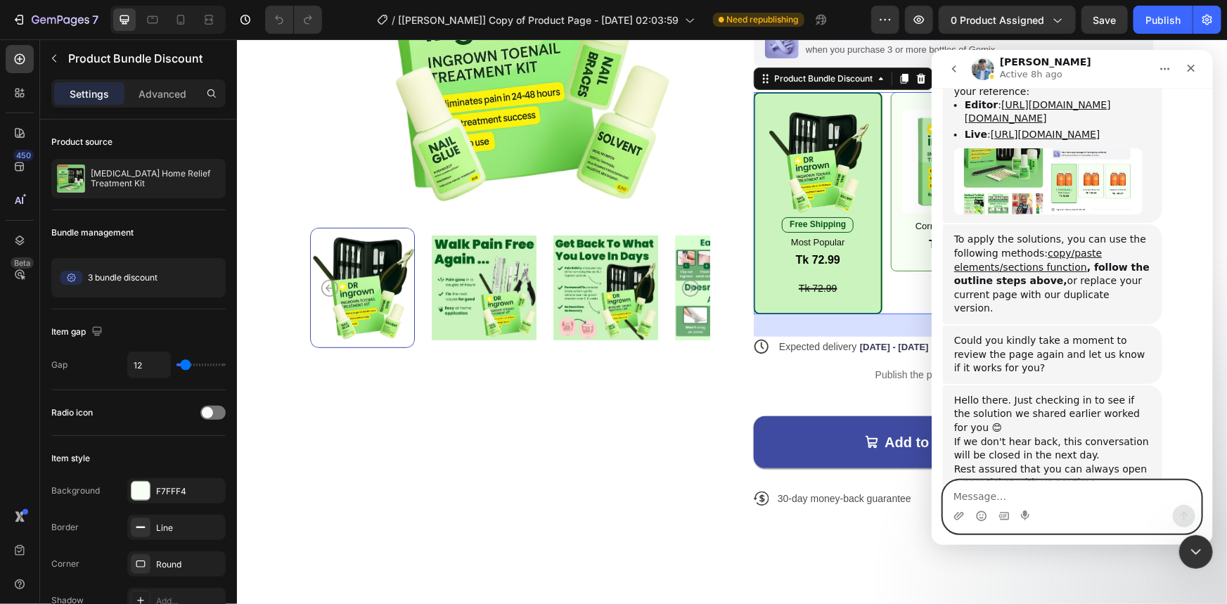
click at [994, 489] on textarea "Message…" at bounding box center [1071, 492] width 257 height 24
type textarea "If I want to use this I need to upgrate the plan?"
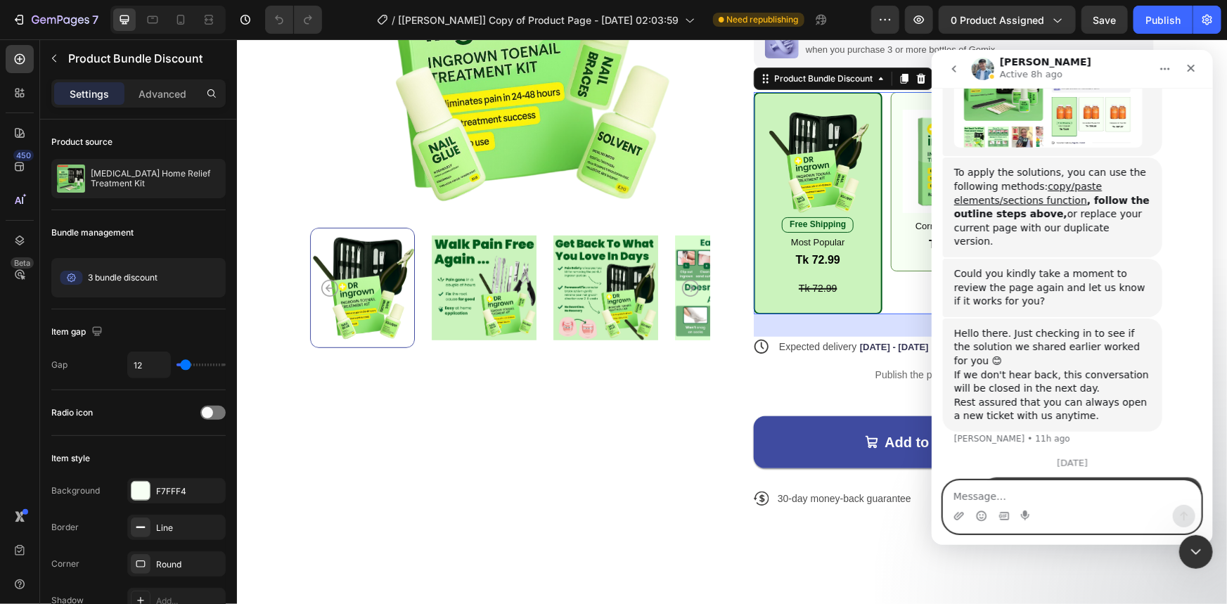
scroll to position [5295, 0]
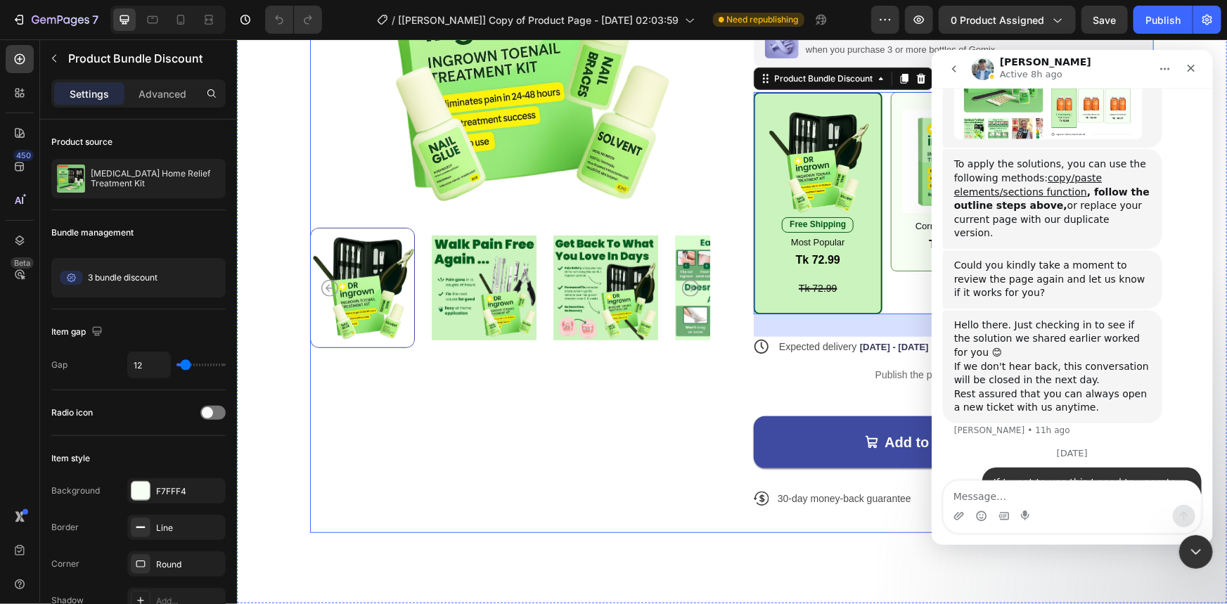
click at [648, 496] on div "Product Images" at bounding box center [509, 169] width 400 height 728
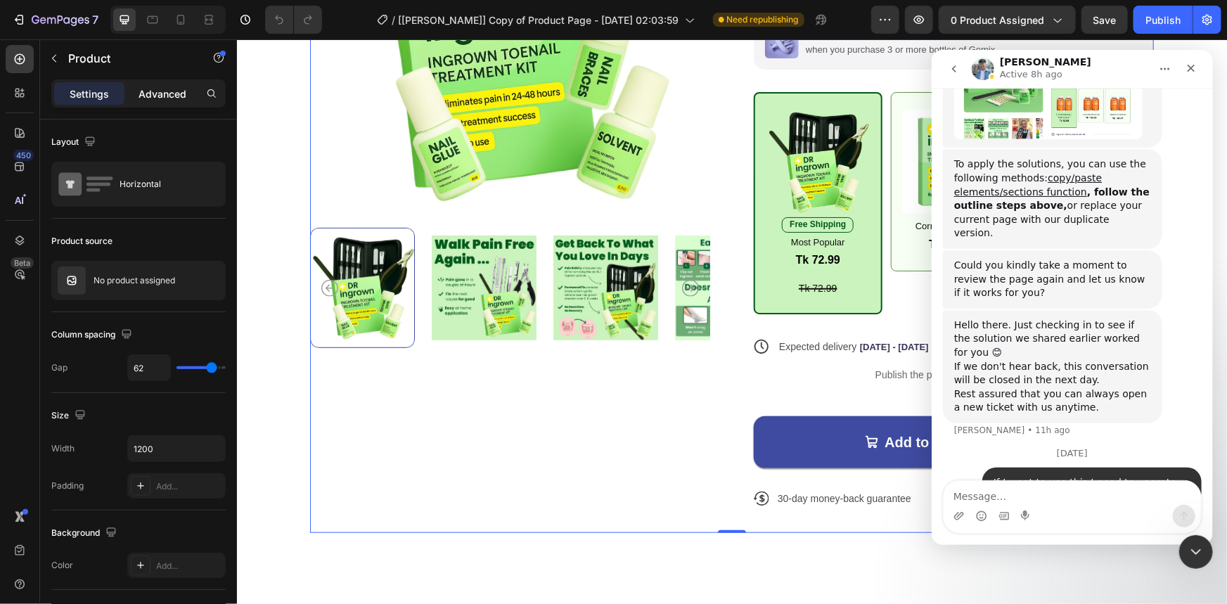
click at [165, 89] on p "Advanced" at bounding box center [163, 93] width 48 height 15
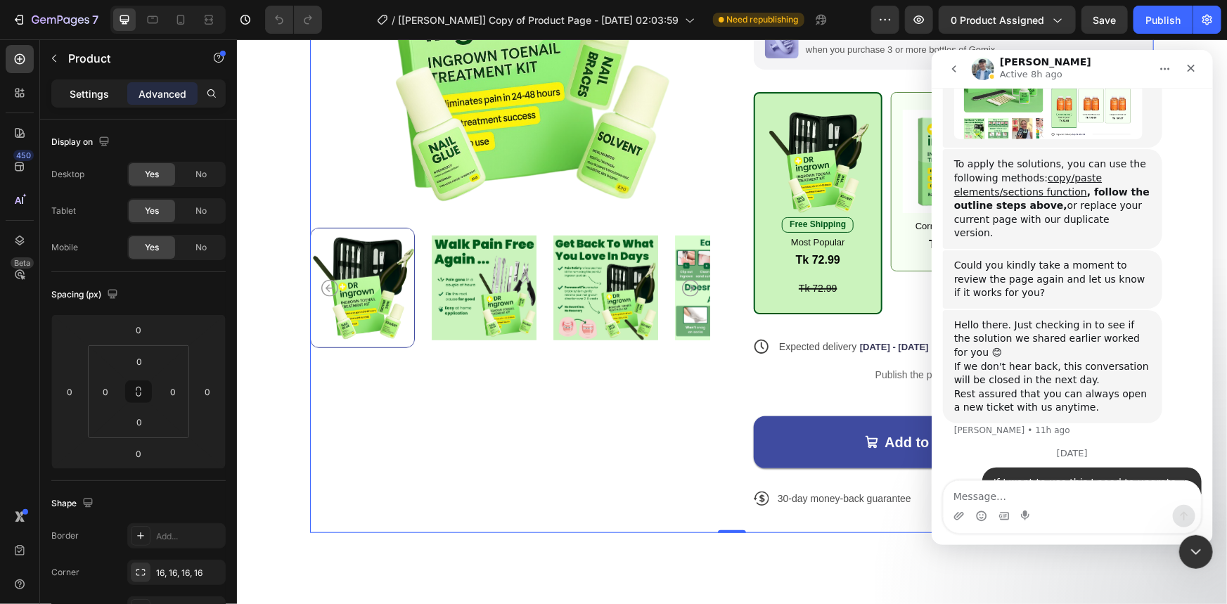
click at [91, 94] on p "Settings" at bounding box center [89, 93] width 39 height 15
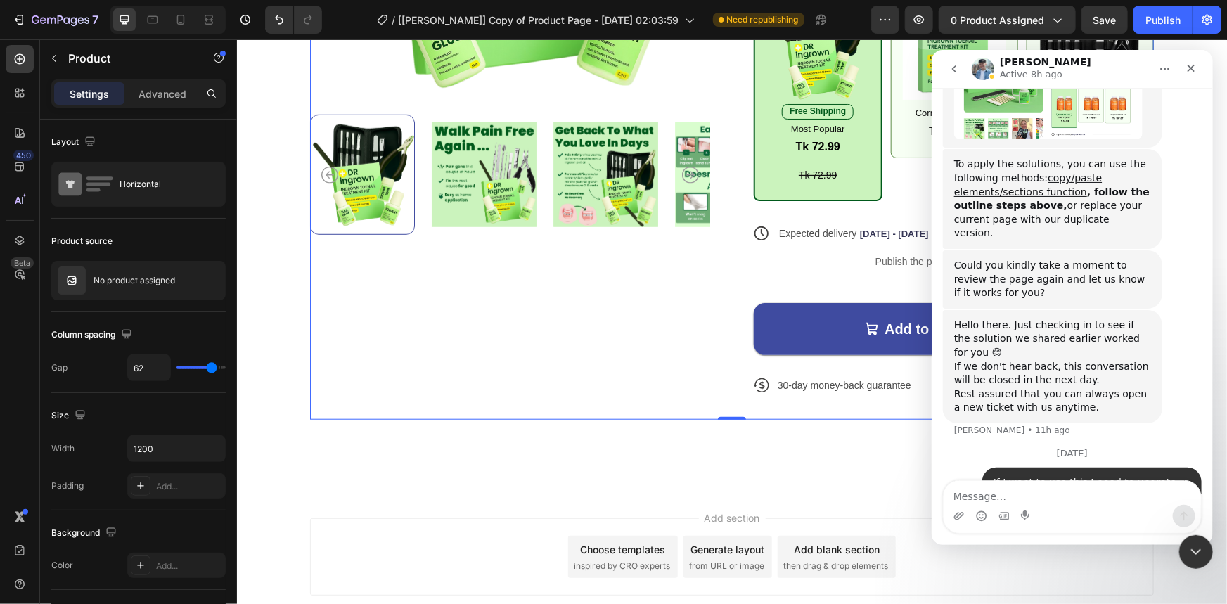
scroll to position [520, 0]
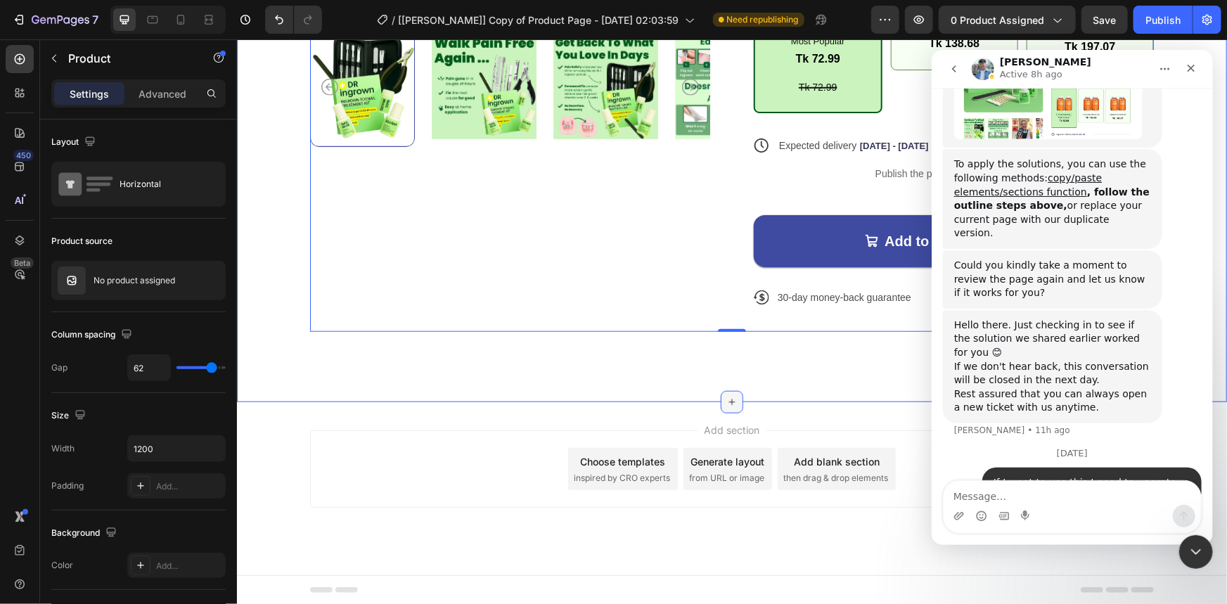
click at [728, 401] on icon at bounding box center [731, 401] width 11 height 11
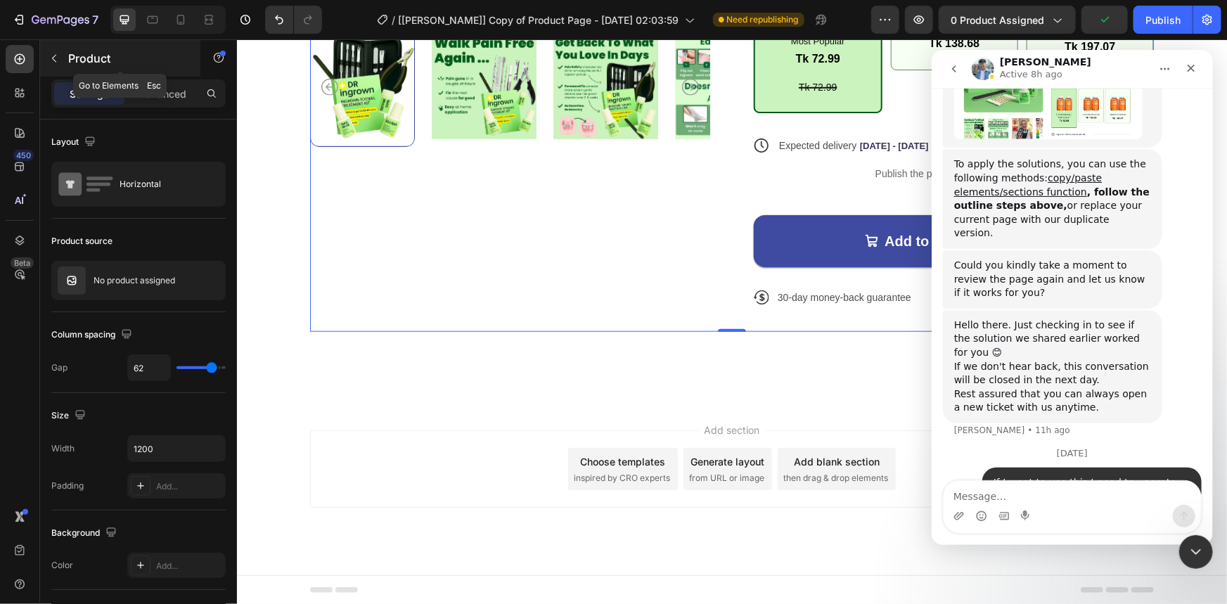
click at [54, 61] on icon "button" at bounding box center [54, 58] width 11 height 11
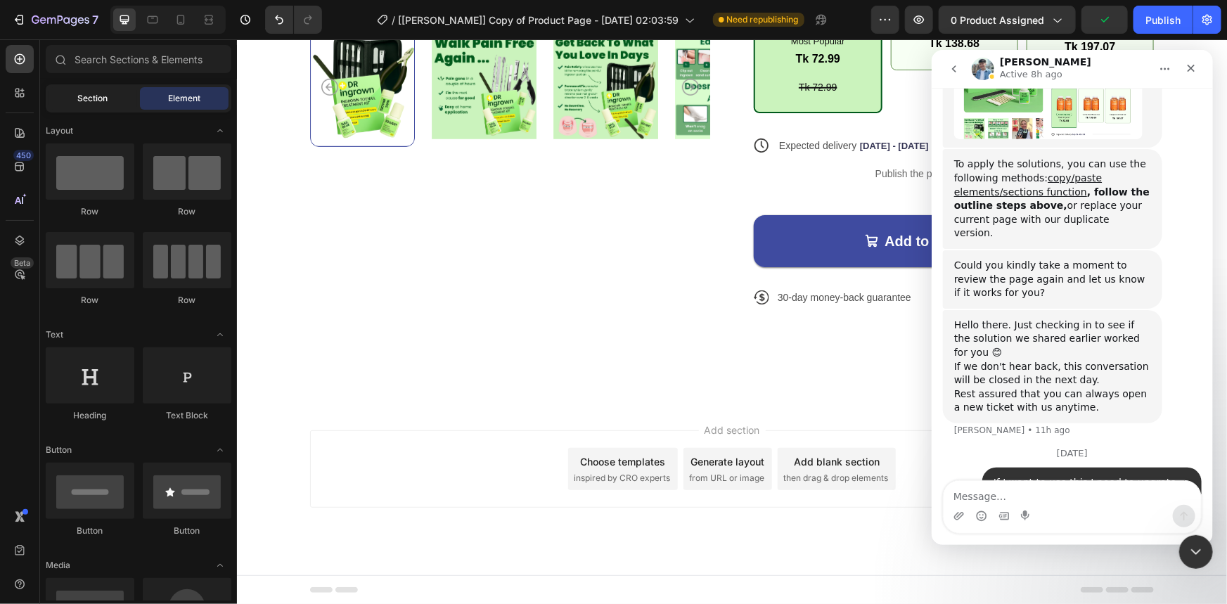
click at [85, 103] on span "Section" at bounding box center [93, 98] width 30 height 13
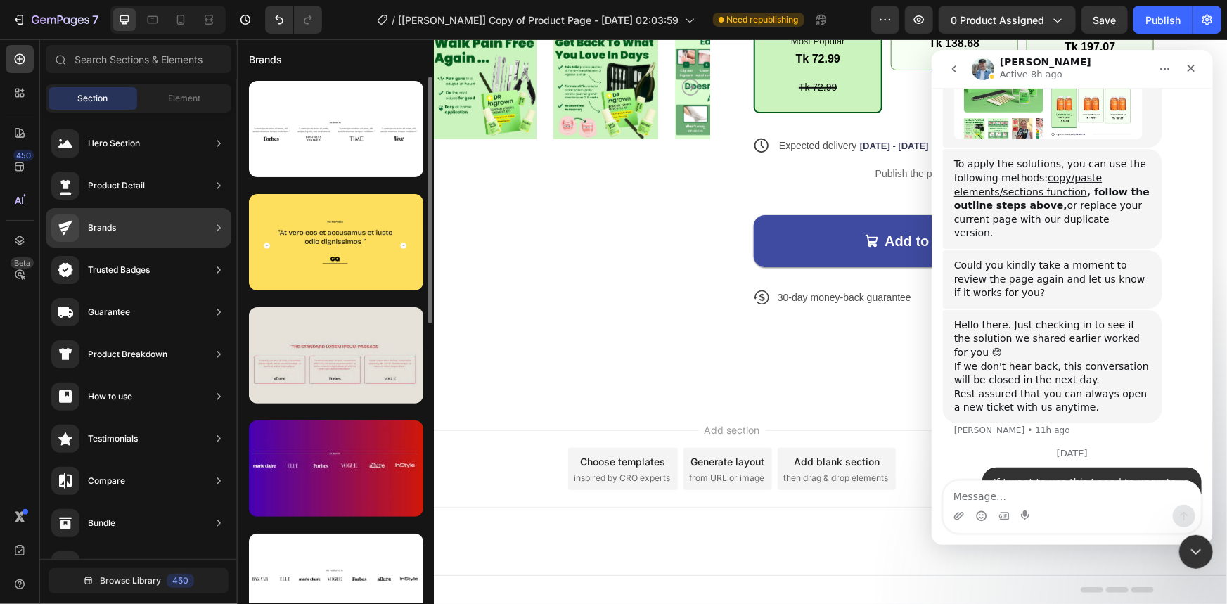
click at [344, 361] on div at bounding box center [336, 355] width 174 height 96
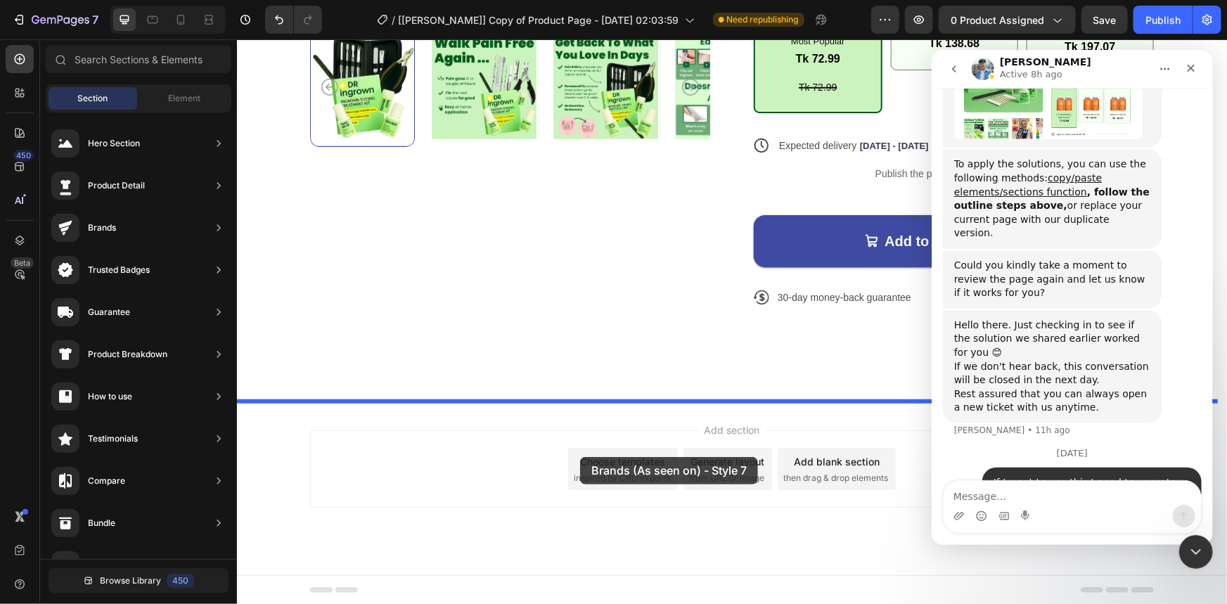
drag, startPoint x: 580, startPoint y: 399, endPoint x: 581, endPoint y: 456, distance: 57.0
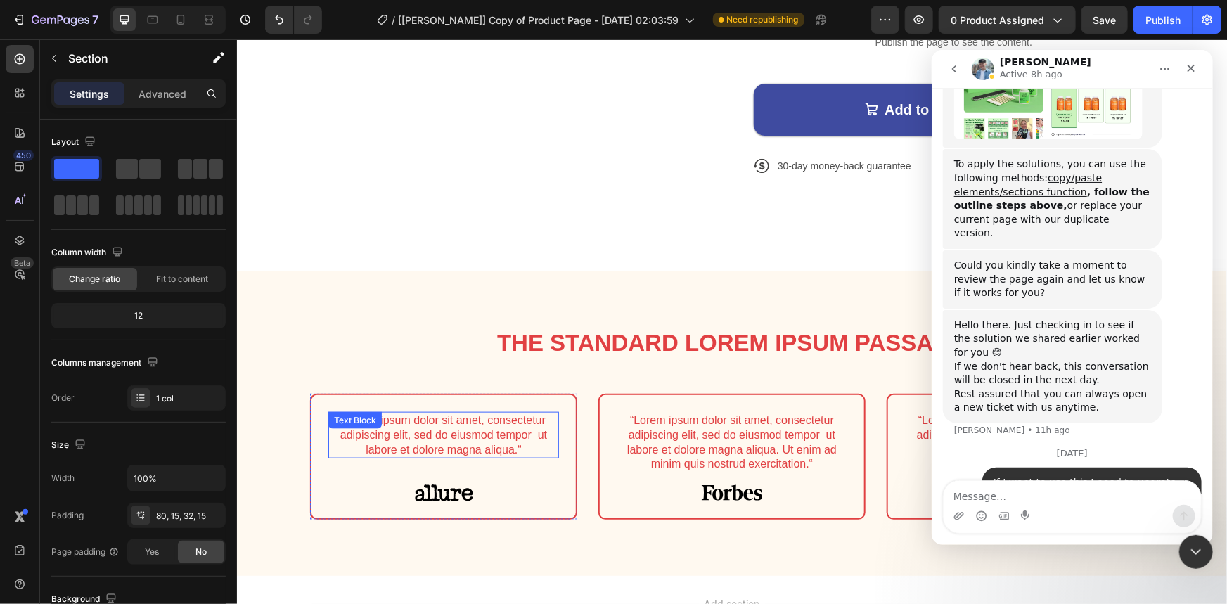
scroll to position [825, 0]
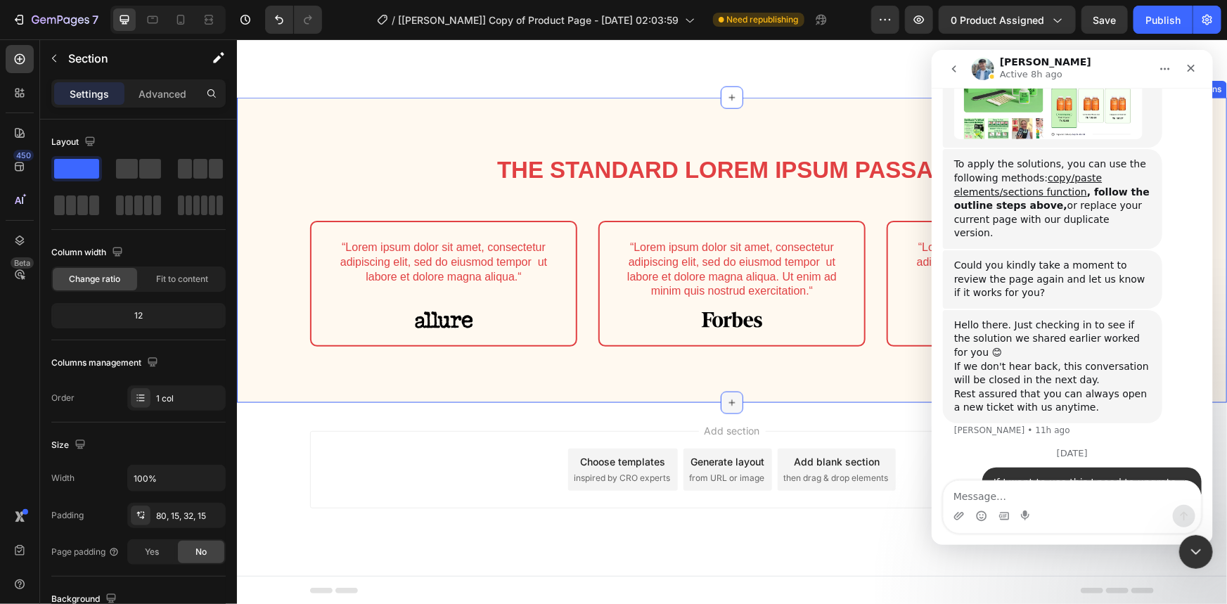
click at [730, 401] on icon at bounding box center [731, 402] width 11 height 11
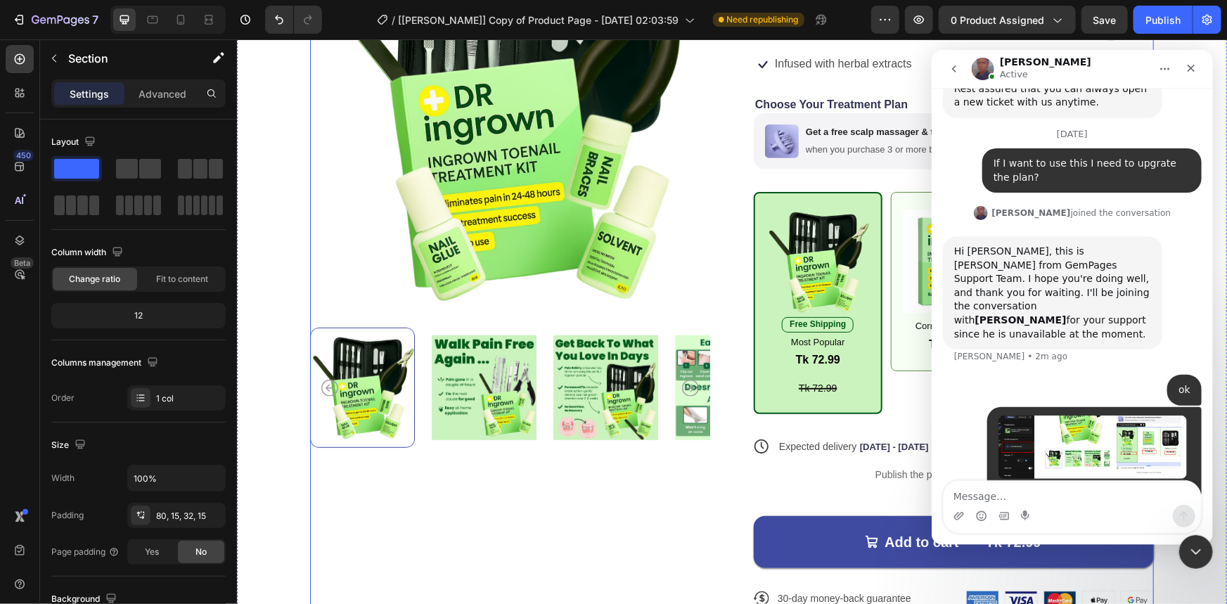
scroll to position [186, 0]
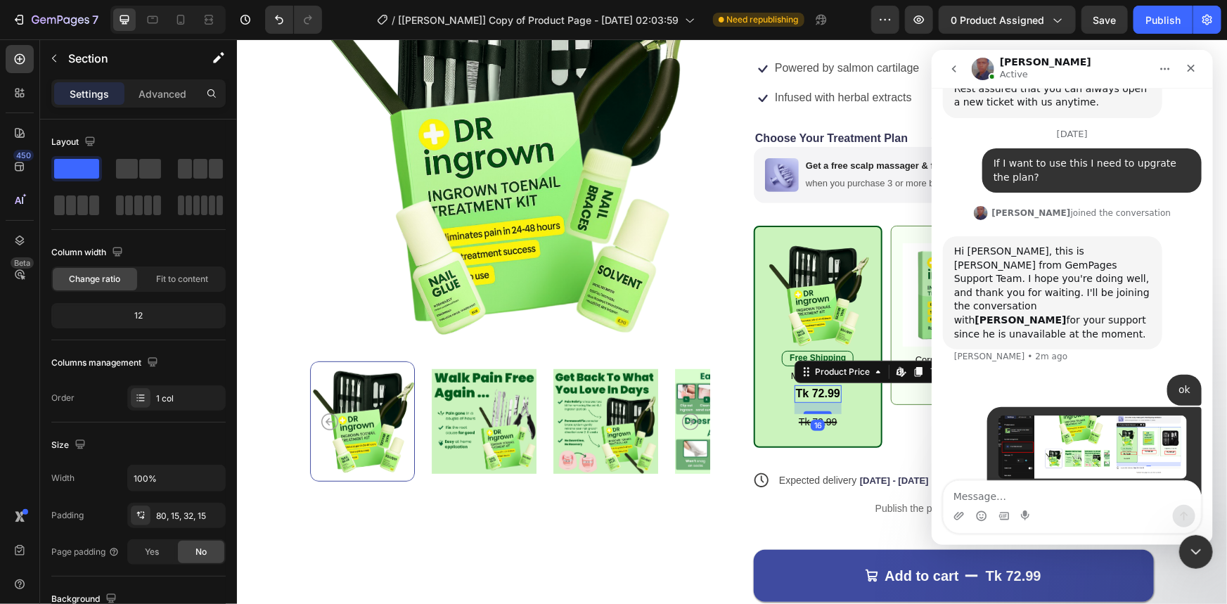
click at [833, 391] on div "Tk 72.99" at bounding box center [817, 394] width 47 height 18
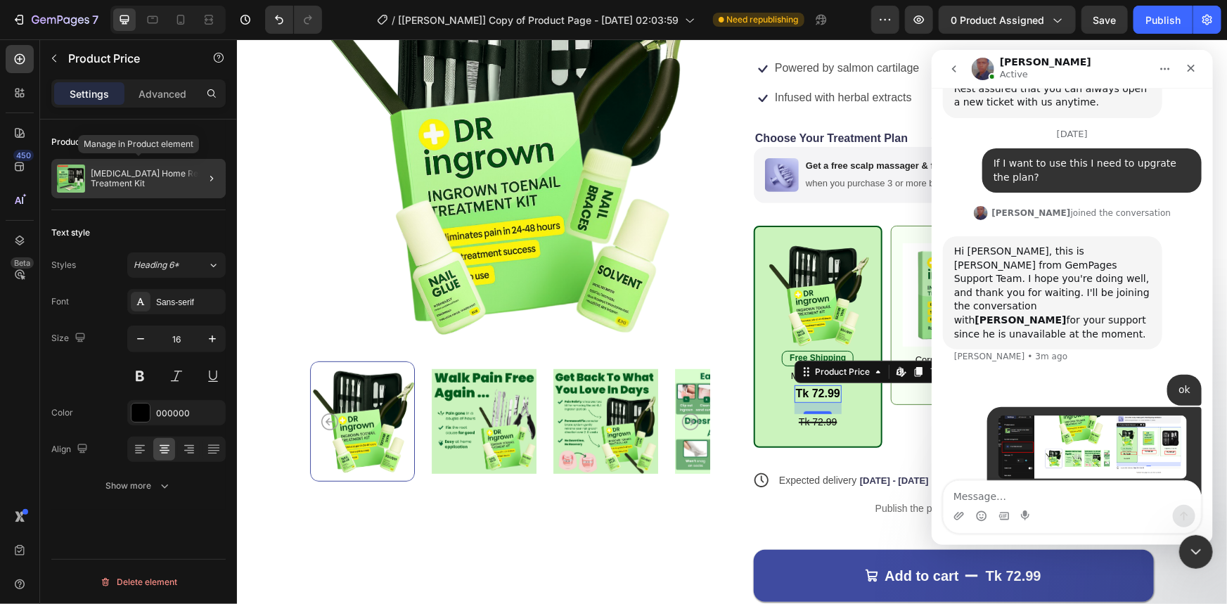
click at [179, 182] on p "[MEDICAL_DATA] Home Relief Treatment Kit" at bounding box center [155, 179] width 129 height 20
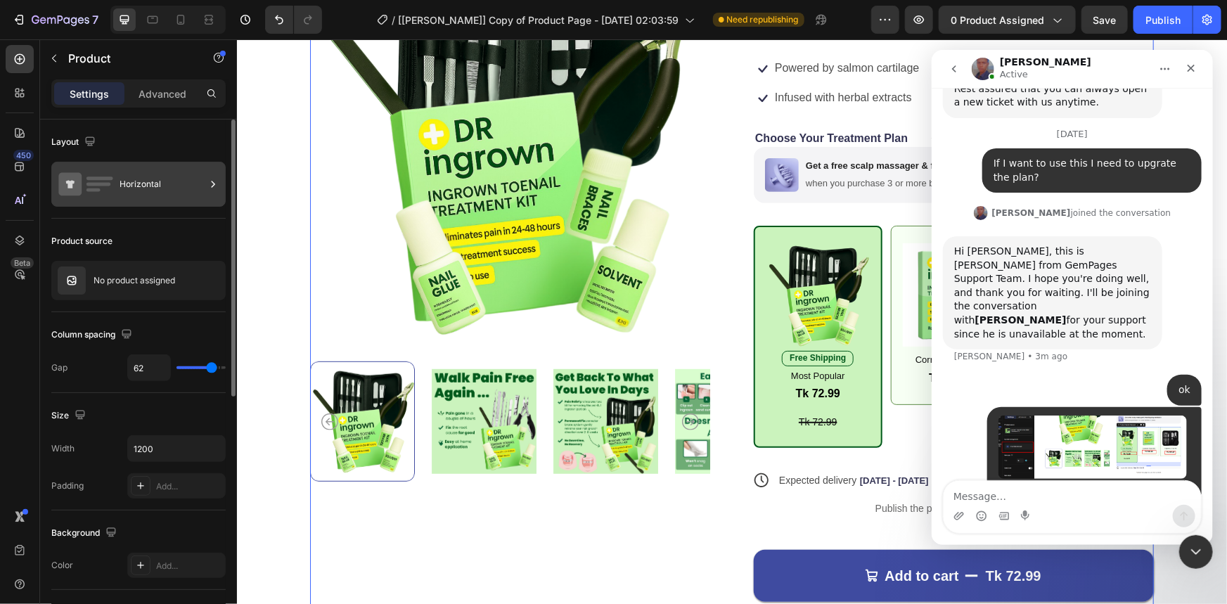
scroll to position [5654, 0]
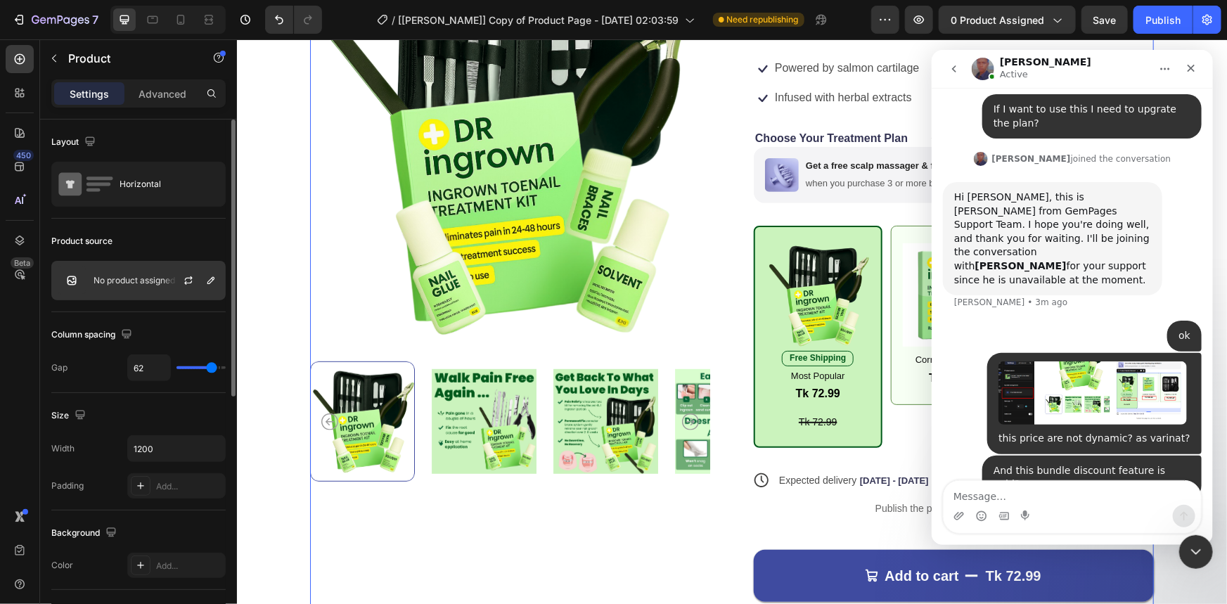
click at [136, 296] on div "No product assigned" at bounding box center [138, 280] width 174 height 39
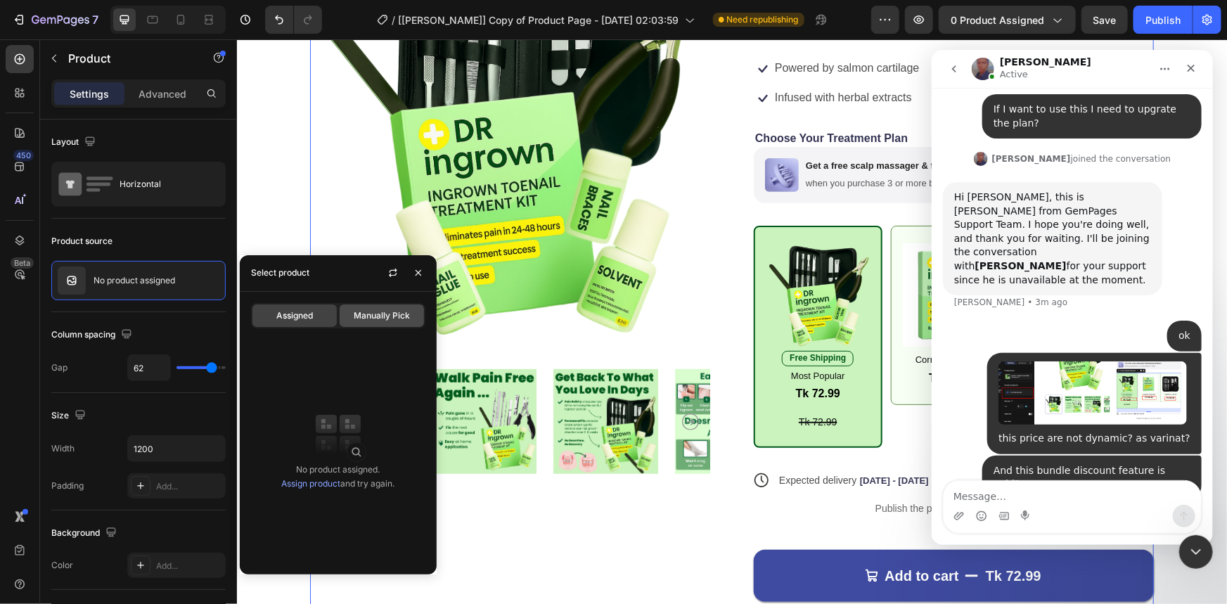
click at [370, 320] on span "Manually Pick" at bounding box center [382, 315] width 56 height 13
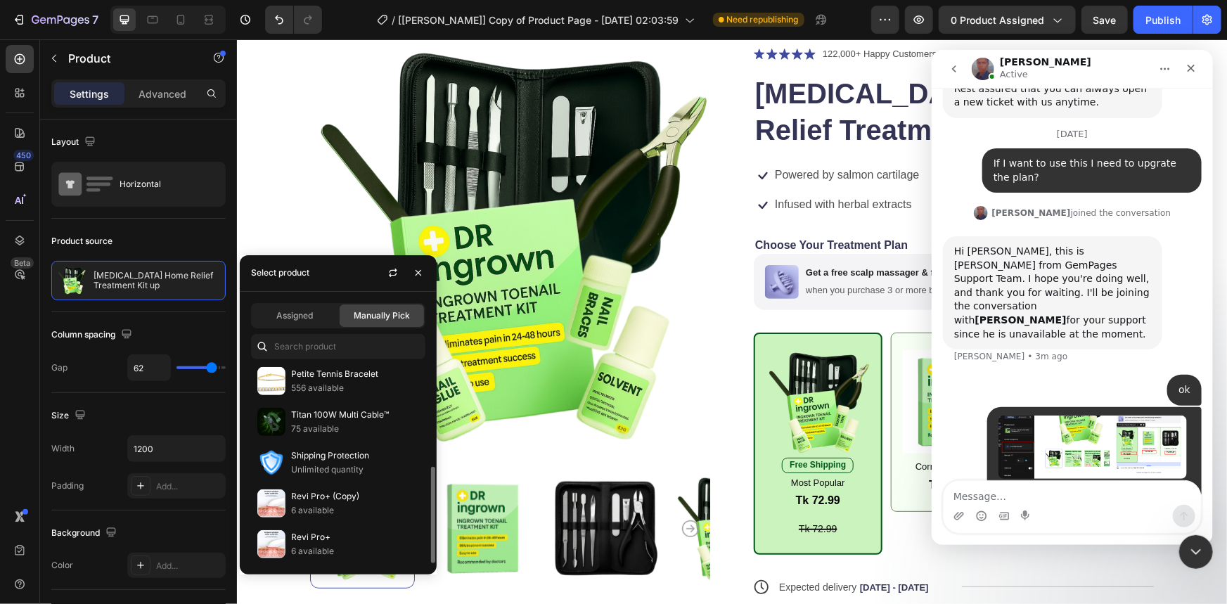
scroll to position [0, 0]
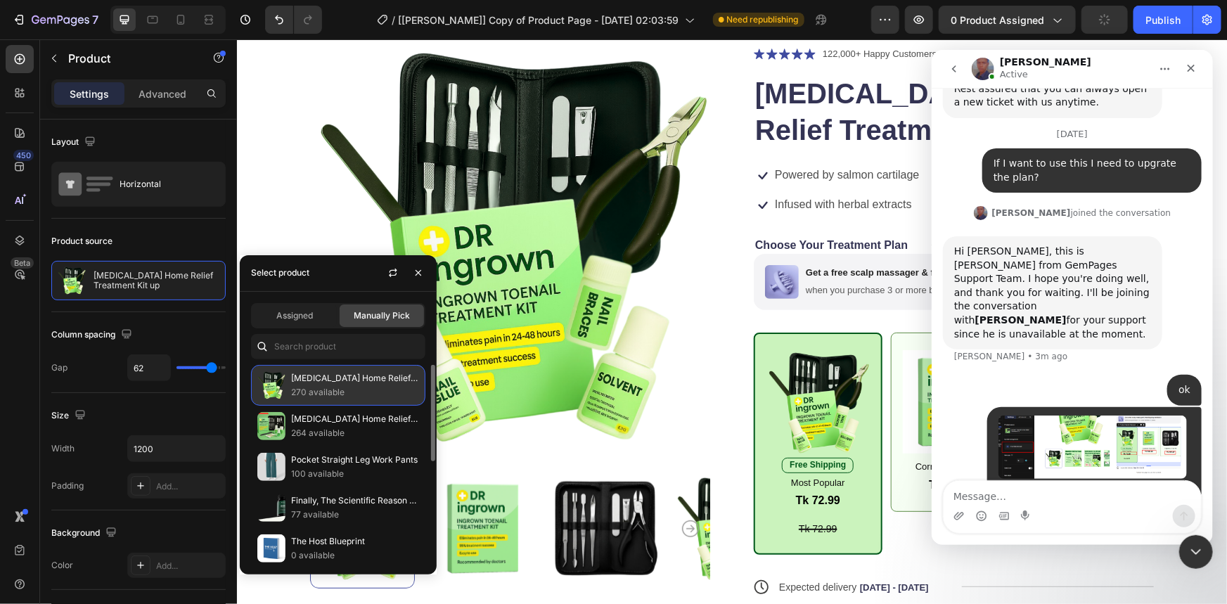
click at [383, 399] on div "[MEDICAL_DATA] Home Relief Treatment Kit up 270 available" at bounding box center [338, 385] width 174 height 41
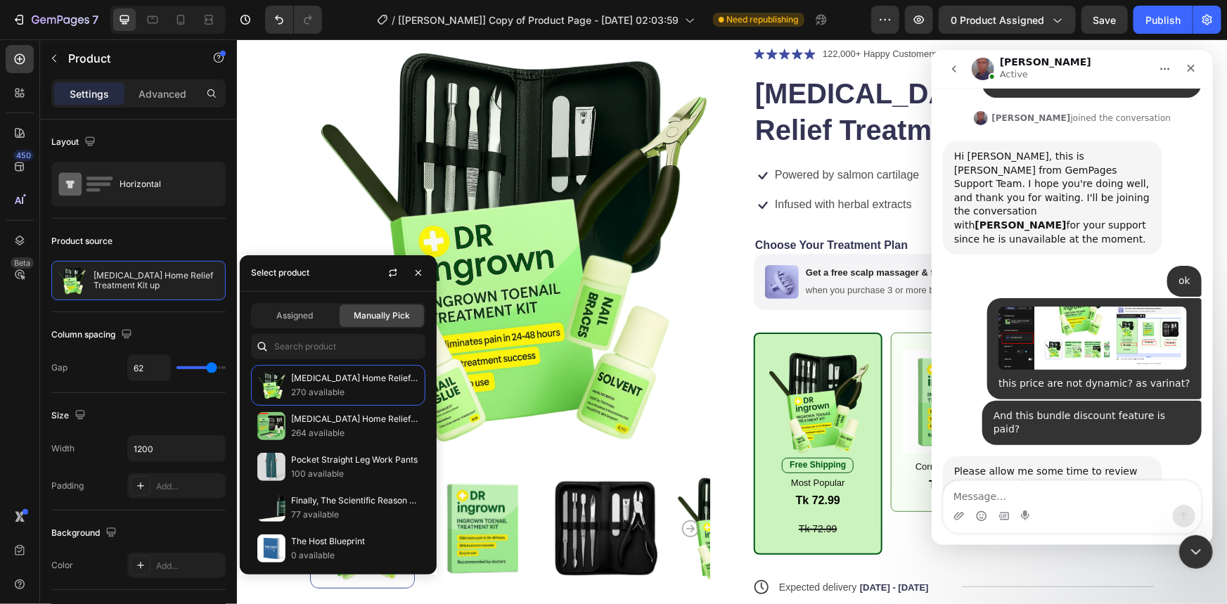
scroll to position [5697, 0]
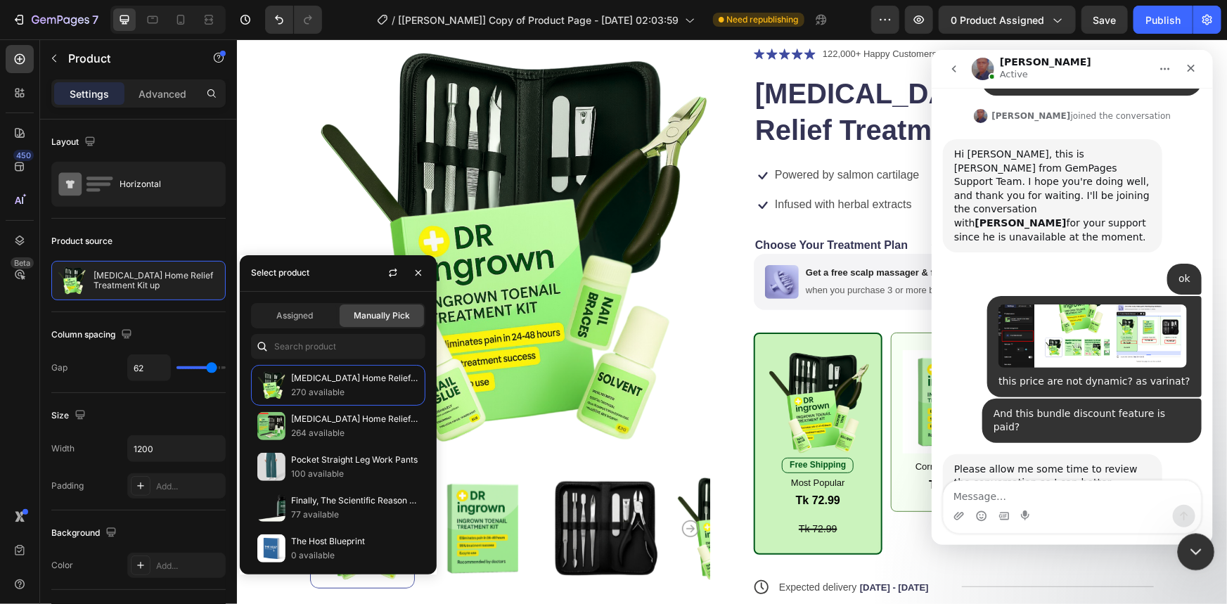
click at [1193, 551] on icon "Close Intercom Messenger" at bounding box center [1194, 550] width 10 height 6
